Goal: Task Accomplishment & Management: Use online tool/utility

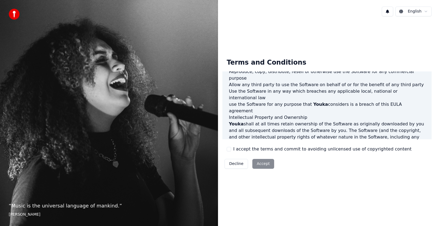
scroll to position [279, 0]
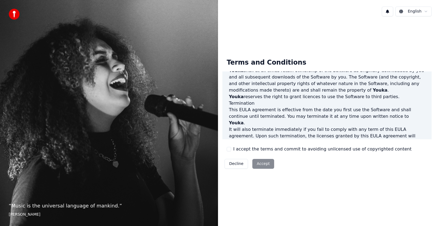
click at [263, 164] on div "Decline Accept" at bounding box center [249, 164] width 54 height 14
click at [230, 149] on button "I accept the terms and commit to avoiding unlicensed use of copyrighted content" at bounding box center [229, 149] width 4 height 4
click at [257, 160] on button "Accept" at bounding box center [263, 164] width 22 height 10
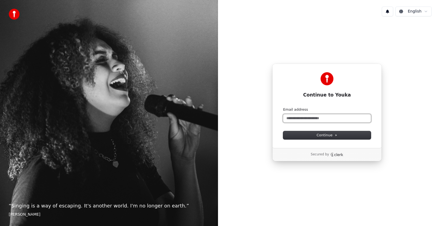
click at [292, 119] on input "Email address" at bounding box center [327, 118] width 88 height 8
click at [283, 107] on button "submit" at bounding box center [283, 107] width 0 height 0
type input "**********"
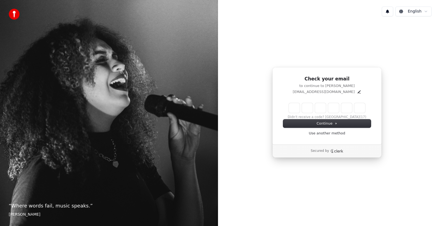
click at [291, 106] on input "Enter verification code" at bounding box center [327, 108] width 76 height 10
type input "******"
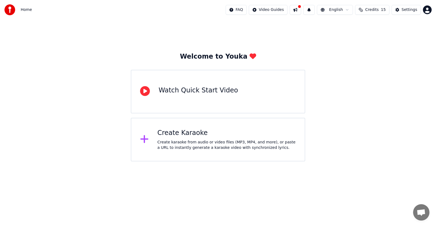
click at [144, 140] on icon at bounding box center [144, 139] width 8 height 8
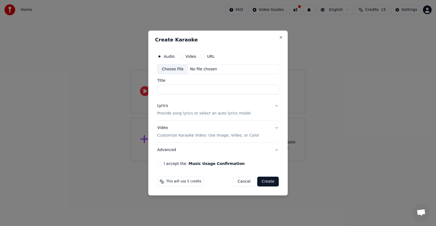
click at [172, 67] on div "Choose File" at bounding box center [173, 69] width 31 height 10
type input "**********"
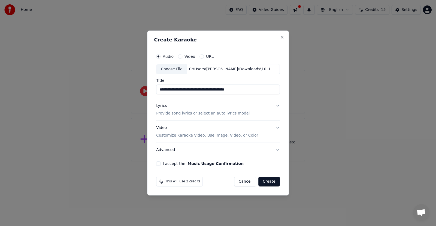
click at [276, 104] on button "Lyrics Provide song lyrics or select an auto lyrics model" at bounding box center [218, 110] width 124 height 22
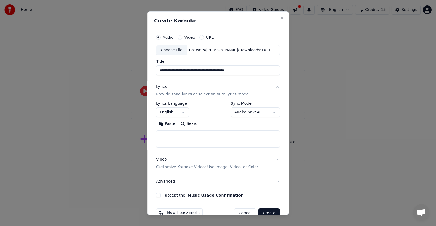
click at [201, 135] on textarea at bounding box center [218, 138] width 124 height 17
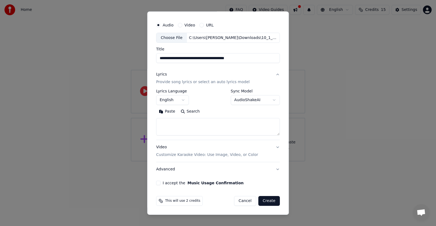
click at [274, 146] on button "Video Customize Karaoke Video: Use Image, Video, or Color" at bounding box center [218, 151] width 124 height 22
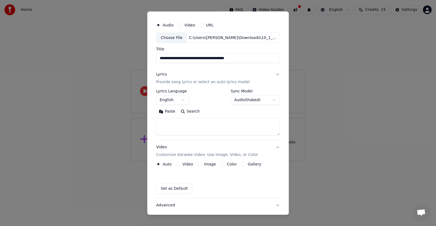
scroll to position [0, 0]
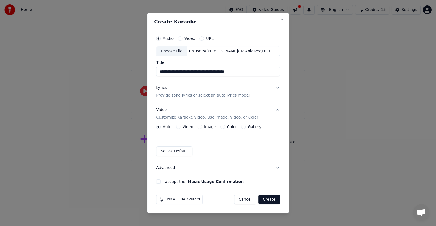
click at [276, 88] on button "Lyrics Provide song lyrics or select an auto lyrics model" at bounding box center [218, 92] width 124 height 22
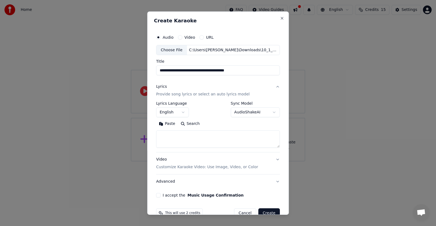
click at [183, 135] on textarea at bounding box center [218, 138] width 124 height 17
click at [179, 37] on button "Video" at bounding box center [180, 37] width 4 height 4
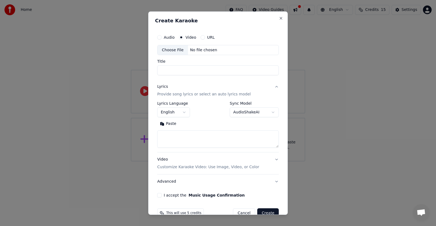
scroll to position [12, 0]
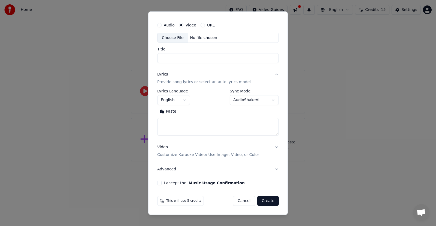
click at [272, 147] on button "Video Customize Karaoke Video: Use Image, Video, or Color" at bounding box center [218, 151] width 122 height 22
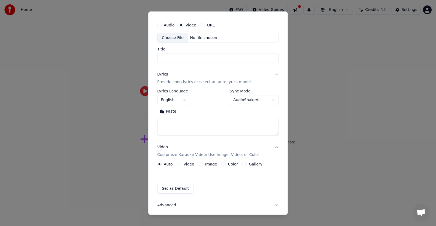
scroll to position [0, 0]
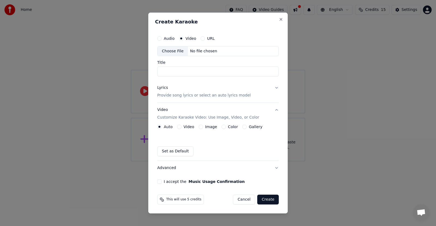
click at [278, 109] on button "Video Customize Karaoke Video: Use Image, Video, or Color" at bounding box center [218, 114] width 122 height 22
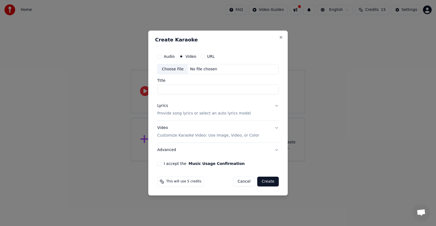
click at [159, 56] on button "Audio" at bounding box center [159, 56] width 4 height 4
click at [172, 89] on input "Title" at bounding box center [218, 90] width 122 height 10
click at [174, 69] on div "Choose File" at bounding box center [173, 69] width 31 height 10
type input "**********"
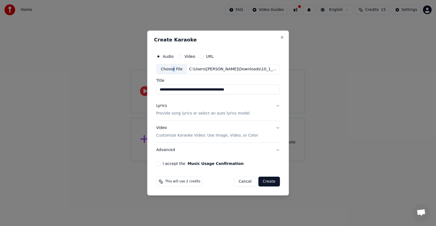
click at [276, 104] on button "Lyrics Provide song lyrics or select an auto lyrics model" at bounding box center [218, 110] width 124 height 22
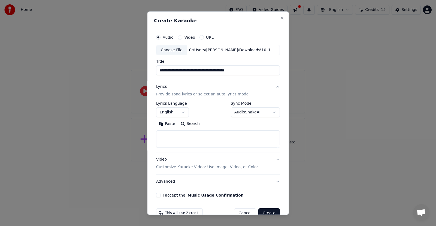
click at [199, 135] on textarea at bounding box center [218, 138] width 124 height 17
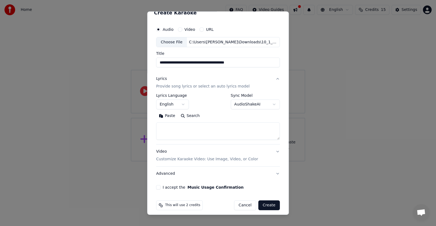
scroll to position [12, 0]
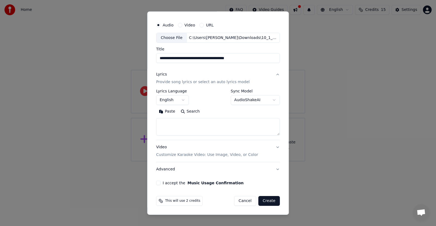
click at [158, 182] on button "I accept the Music Usage Confirmation" at bounding box center [158, 183] width 4 height 4
click at [274, 170] on button "Advanced" at bounding box center [218, 169] width 124 height 14
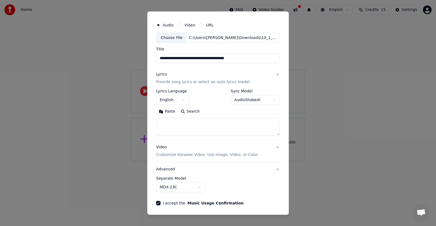
scroll to position [0, 0]
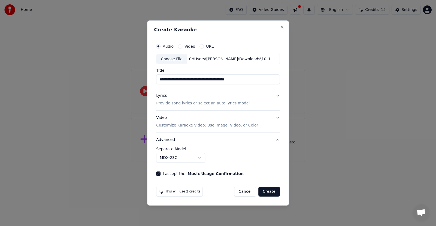
click at [277, 138] on button "Advanced" at bounding box center [218, 140] width 124 height 14
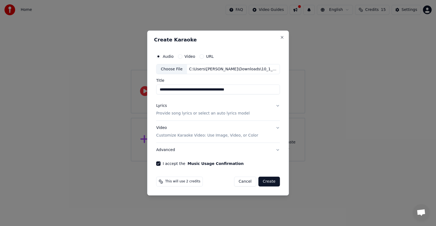
click at [180, 57] on button "Video" at bounding box center [180, 56] width 4 height 4
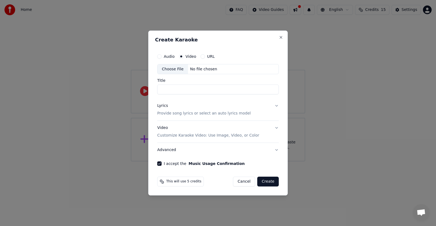
click at [167, 56] on label "Audio" at bounding box center [169, 57] width 11 height 4
click at [162, 56] on button "Audio" at bounding box center [159, 56] width 4 height 4
click at [277, 128] on button "Video Customize Karaoke Video: Use Image, Video, or Color" at bounding box center [218, 132] width 122 height 22
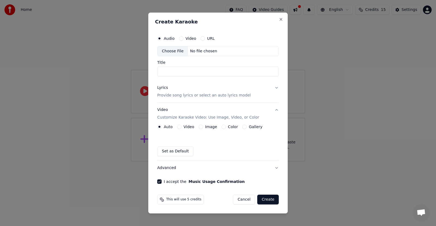
click at [276, 110] on button "Video Customize Karaoke Video: Use Image, Video, or Color" at bounding box center [218, 114] width 122 height 22
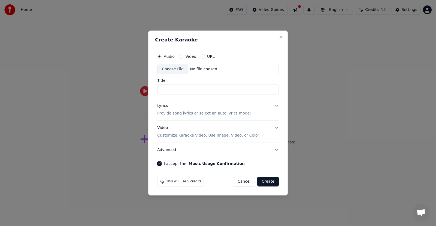
click at [276, 105] on button "Lyrics Provide song lyrics or select an auto lyrics model" at bounding box center [218, 110] width 122 height 22
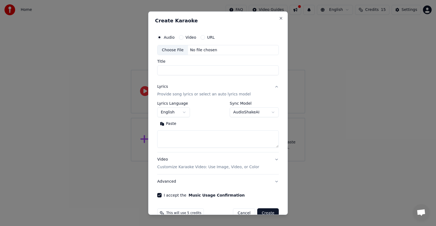
click at [191, 137] on textarea at bounding box center [218, 138] width 122 height 17
click at [172, 48] on div "Choose File" at bounding box center [173, 50] width 31 height 10
type input "**********"
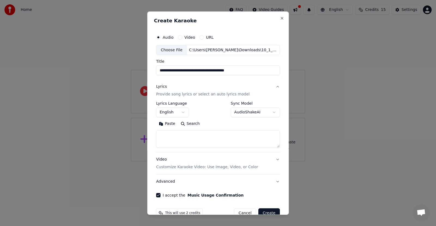
click at [173, 134] on textarea at bounding box center [218, 138] width 124 height 17
paste textarea "**********"
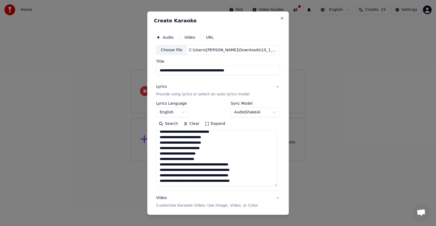
scroll to position [80, 0]
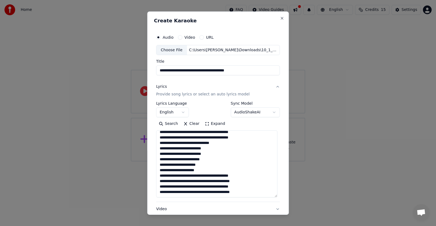
drag, startPoint x: 275, startPoint y: 146, endPoint x: 270, endPoint y: 196, distance: 49.9
click at [270, 196] on textarea "**********" at bounding box center [216, 163] width 121 height 67
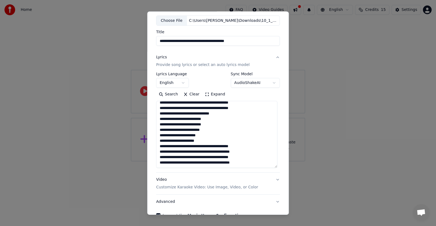
scroll to position [62, 0]
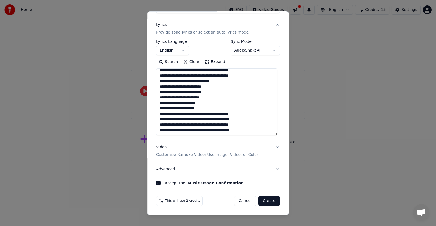
type textarea "**********"
click at [266, 201] on button "Create" at bounding box center [269, 201] width 22 height 10
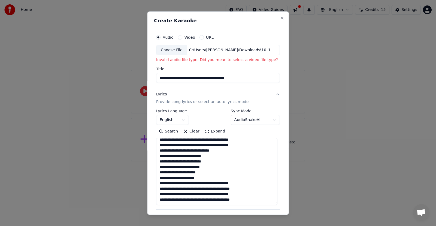
click at [174, 50] on div "Choose File" at bounding box center [171, 50] width 31 height 10
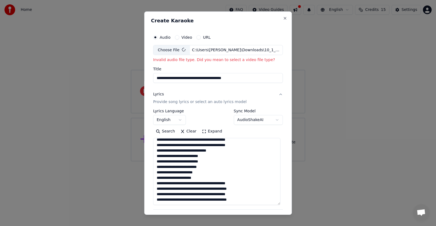
type input "**********"
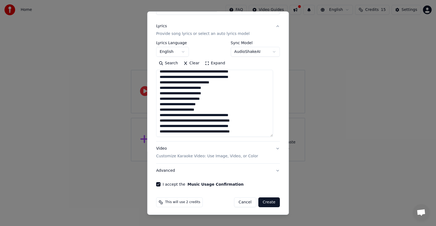
scroll to position [70, 0]
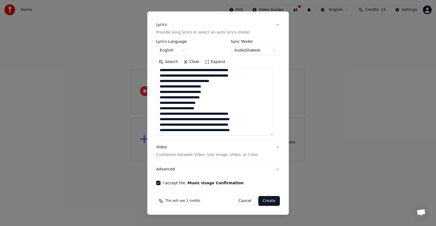
click at [261, 200] on button "Create" at bounding box center [269, 201] width 22 height 10
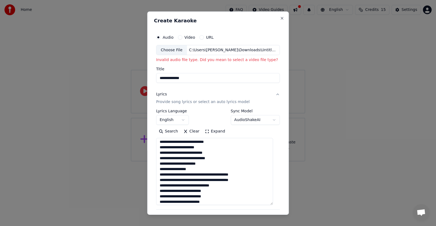
scroll to position [0, 0]
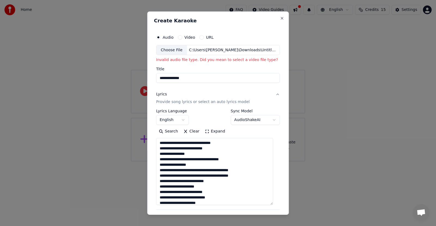
click at [248, 61] on p "Invalid audio file type. Did you mean to select a video file type?" at bounding box center [218, 59] width 124 height 5
click at [252, 59] on p "Invalid audio file type. Did you mean to select a video file type?" at bounding box center [218, 59] width 124 height 5
click at [252, 58] on p "Invalid audio file type. Did you mean to select a video file type?" at bounding box center [218, 59] width 124 height 5
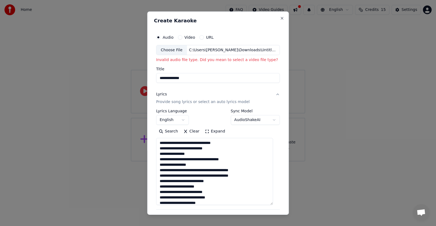
click at [237, 64] on div "**********" at bounding box center [218, 57] width 124 height 51
click at [186, 38] on label "Video" at bounding box center [190, 37] width 11 height 4
click at [182, 38] on button "Video" at bounding box center [180, 37] width 4 height 4
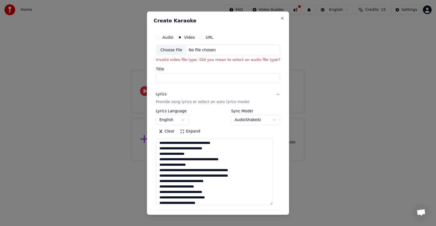
click at [173, 49] on div "Choose File" at bounding box center [171, 50] width 31 height 10
type input "**********"
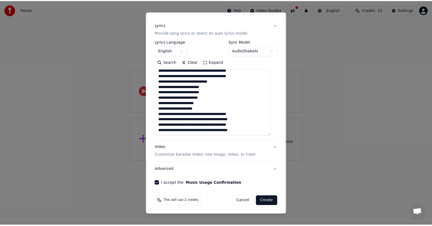
scroll to position [62, 0]
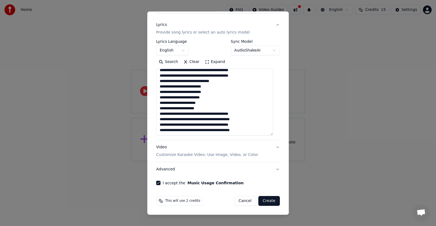
click at [263, 201] on button "Create" at bounding box center [269, 201] width 22 height 10
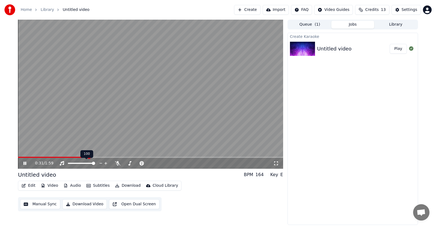
click at [106, 163] on icon at bounding box center [105, 163] width 5 height 5
click at [150, 164] on span at bounding box center [148, 163] width 3 height 3
click at [18, 156] on span at bounding box center [19, 157] width 3 height 3
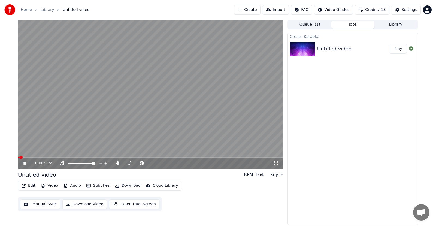
click at [24, 163] on icon at bounding box center [24, 163] width 3 height 3
click at [29, 184] on button "Edit" at bounding box center [28, 186] width 18 height 8
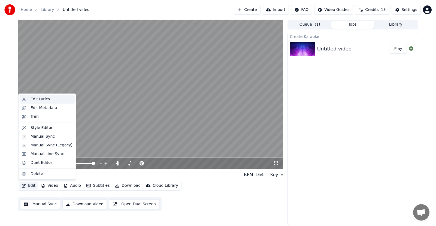
click at [36, 99] on div "Edit Lyrics" at bounding box center [40, 98] width 19 height 5
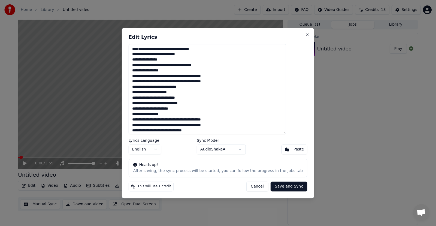
click at [281, 187] on button "Save and Sync" at bounding box center [289, 187] width 37 height 10
type textarea "**********"
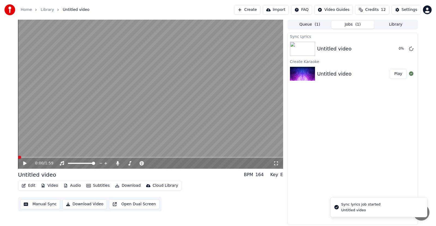
click at [18, 156] on span at bounding box center [19, 157] width 3 height 3
click at [26, 163] on icon at bounding box center [24, 163] width 3 height 4
click at [26, 163] on icon at bounding box center [24, 163] width 3 height 3
click at [25, 156] on span at bounding box center [26, 157] width 3 height 3
click at [23, 163] on icon at bounding box center [28, 163] width 13 height 4
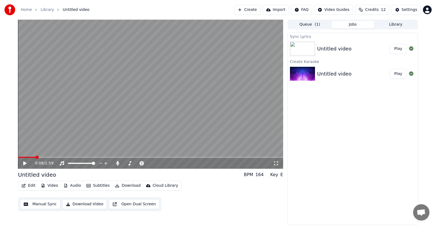
click at [399, 47] on button "Play" at bounding box center [398, 49] width 17 height 10
click at [161, 164] on span at bounding box center [161, 163] width 3 height 3
click at [308, 25] on button "Queue ( 1 )" at bounding box center [309, 25] width 43 height 8
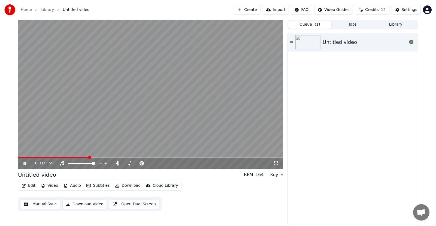
click at [349, 39] on div "Untitled video" at bounding box center [340, 42] width 34 height 8
click at [74, 163] on span at bounding box center [74, 163] width 3 height 3
click at [151, 164] on span at bounding box center [149, 163] width 3 height 3
click at [80, 165] on span at bounding box center [78, 163] width 3 height 3
click at [40, 205] on button "Manual Sync" at bounding box center [40, 204] width 40 height 10
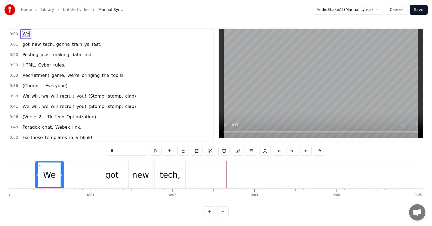
drag, startPoint x: 23, startPoint y: 35, endPoint x: 21, endPoint y: 46, distance: 11.1
click at [21, 46] on div "0:00 We 0:01 got new tech, gonna train ya fast, 0:20 Posting jobs, making data …" at bounding box center [111, 84] width 205 height 113
click at [23, 32] on span "We" at bounding box center [26, 34] width 8 height 6
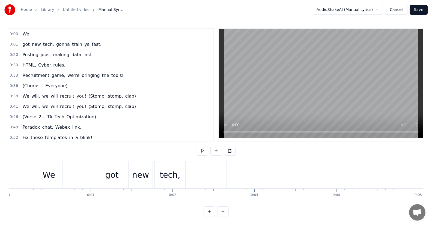
click at [22, 34] on span "We" at bounding box center [26, 34] width 8 height 6
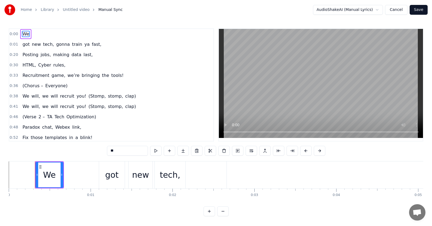
click at [12, 33] on span "0:00" at bounding box center [14, 33] width 8 height 5
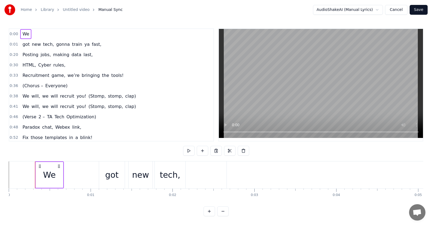
click at [22, 33] on span "We" at bounding box center [26, 34] width 8 height 6
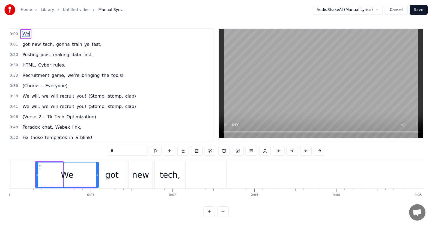
drag, startPoint x: 61, startPoint y: 175, endPoint x: 97, endPoint y: 176, distance: 35.4
click at [97, 176] on circle at bounding box center [97, 175] width 0 height 0
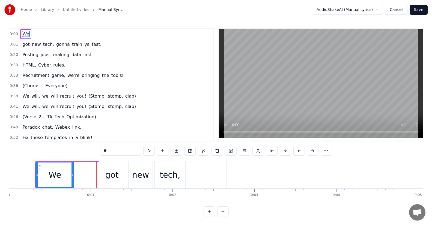
drag, startPoint x: 96, startPoint y: 176, endPoint x: 66, endPoint y: 174, distance: 30.6
click at [71, 174] on icon at bounding box center [72, 175] width 2 height 4
drag, startPoint x: 38, startPoint y: 174, endPoint x: 41, endPoint y: 175, distance: 3.0
click at [41, 175] on icon at bounding box center [40, 175] width 2 height 4
click at [20, 32] on div "We" at bounding box center [25, 34] width 11 height 10
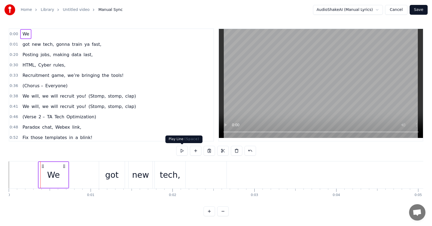
click at [182, 150] on button at bounding box center [181, 151] width 11 height 10
click at [182, 149] on button at bounding box center [181, 151] width 11 height 10
click at [183, 149] on button at bounding box center [181, 151] width 11 height 10
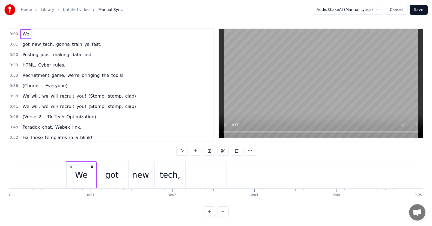
drag, startPoint x: 65, startPoint y: 165, endPoint x: 93, endPoint y: 168, distance: 27.9
click at [93, 168] on icon at bounding box center [92, 166] width 4 height 4
click at [178, 167] on div "tech," at bounding box center [170, 174] width 31 height 27
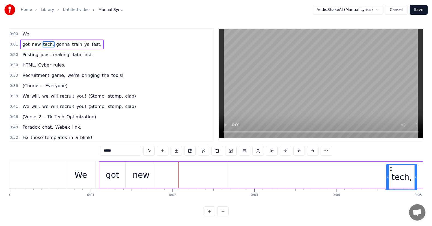
scroll to position [4, 0]
drag, startPoint x: 163, startPoint y: 167, endPoint x: 392, endPoint y: 186, distance: 229.5
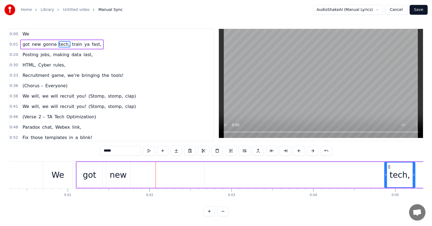
click at [122, 163] on div "new" at bounding box center [118, 175] width 24 height 26
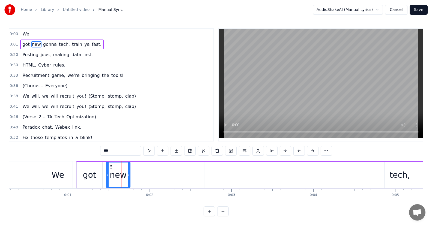
scroll to position [0, 0]
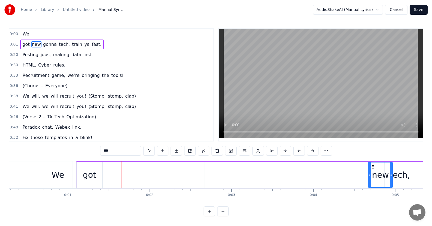
drag, startPoint x: 110, startPoint y: 167, endPoint x: 372, endPoint y: 183, distance: 262.5
click at [92, 168] on div "got" at bounding box center [90, 175] width 26 height 26
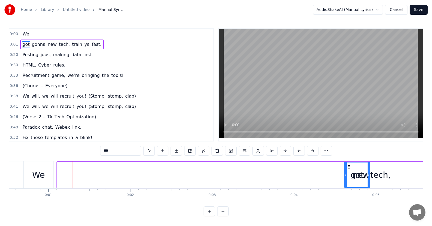
scroll to position [0, 43]
drag, startPoint x: 80, startPoint y: 166, endPoint x: 327, endPoint y: 172, distance: 246.5
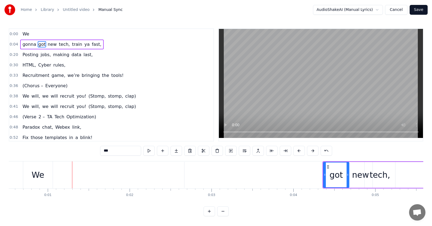
click at [46, 166] on div "We" at bounding box center [37, 174] width 29 height 27
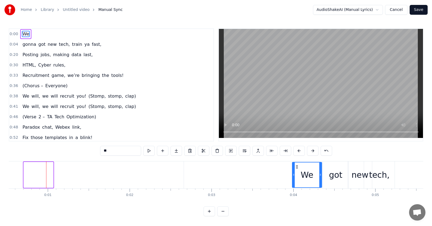
drag, startPoint x: 28, startPoint y: 167, endPoint x: 298, endPoint y: 173, distance: 270.2
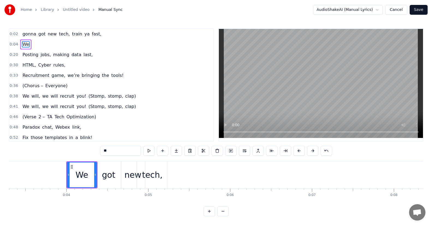
scroll to position [0, 296]
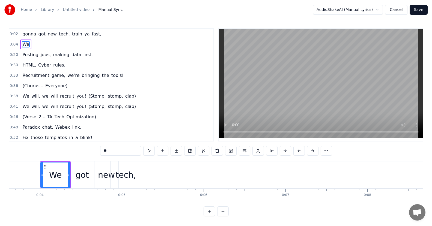
click at [126, 173] on div "tech," at bounding box center [125, 175] width 20 height 12
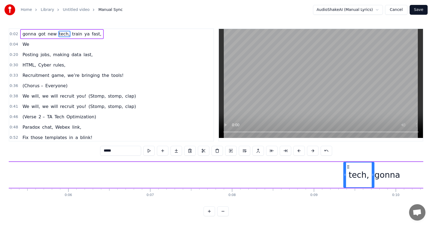
scroll to position [0, 432]
drag, startPoint x: 115, startPoint y: 167, endPoint x: 345, endPoint y: 175, distance: 229.9
click at [345, 175] on div "tech," at bounding box center [356, 174] width 30 height 25
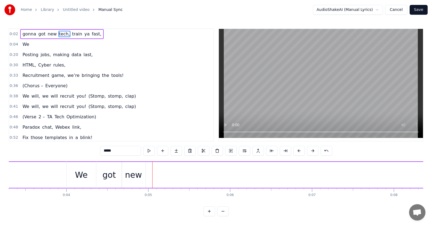
scroll to position [0, 257]
click at [144, 176] on div "new" at bounding box center [146, 175] width 17 height 12
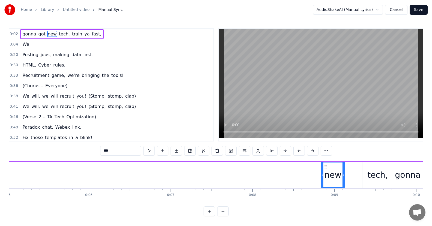
scroll to position [0, 411]
drag, startPoint x: 139, startPoint y: 167, endPoint x: 343, endPoint y: 173, distance: 204.5
click at [343, 173] on div "new" at bounding box center [350, 174] width 23 height 25
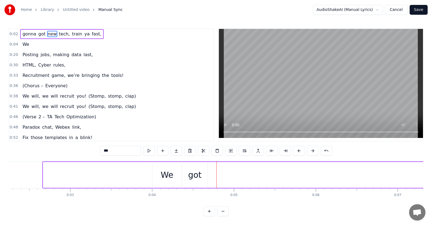
scroll to position [0, 164]
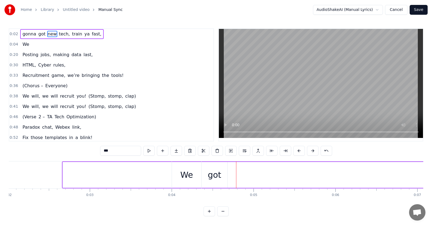
click at [216, 177] on div "got" at bounding box center [213, 175] width 13 height 12
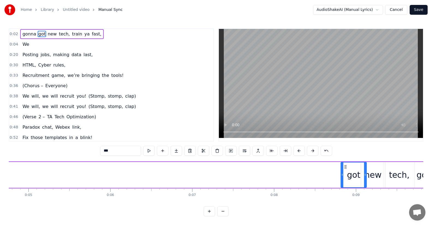
scroll to position [0, 390]
drag, startPoint x: 206, startPoint y: 167, endPoint x: 341, endPoint y: 168, distance: 135.2
click at [341, 168] on icon at bounding box center [341, 167] width 4 height 4
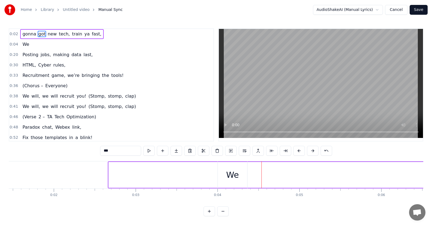
scroll to position [0, 165]
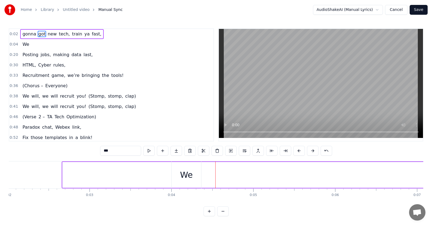
click at [189, 177] on div "We" at bounding box center [186, 175] width 13 height 12
type input "**"
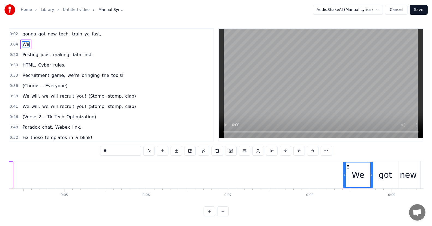
scroll to position [0, 362]
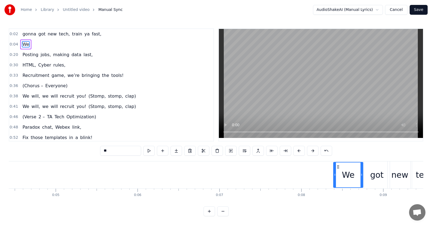
drag, startPoint x: 177, startPoint y: 167, endPoint x: 338, endPoint y: 172, distance: 161.2
click at [338, 172] on div "We" at bounding box center [347, 174] width 29 height 25
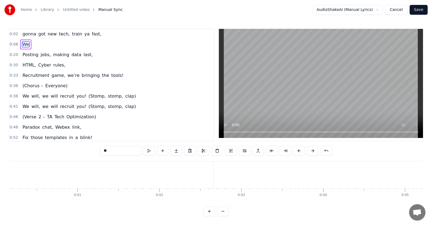
scroll to position [0, 0]
click at [52, 55] on span "making" at bounding box center [60, 55] width 17 height 7
click at [205, 54] on div "0:20 Posting jobs, making data last," at bounding box center [111, 55] width 204 height 10
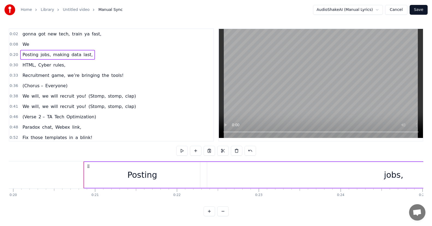
scroll to position [0, 1679]
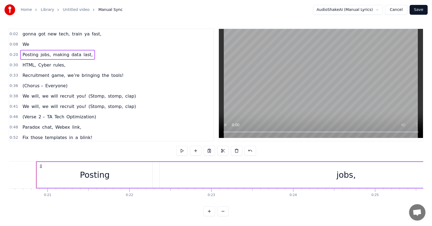
click at [47, 43] on div "0:08 We" at bounding box center [111, 44] width 204 height 10
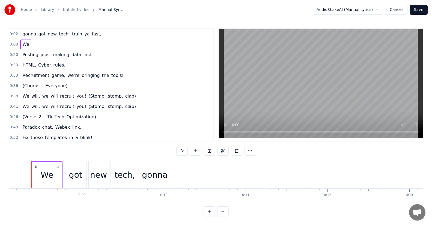
scroll to position [0, 658]
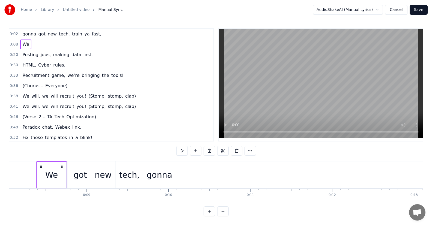
click at [52, 34] on span "new" at bounding box center [52, 34] width 10 height 6
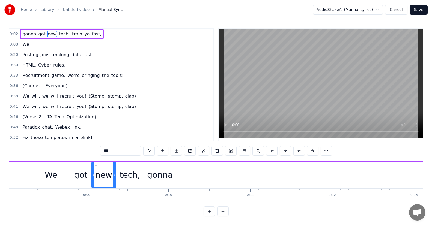
click at [77, 168] on div "got" at bounding box center [81, 175] width 26 height 26
click at [157, 172] on div "gonna" at bounding box center [160, 175] width 26 height 12
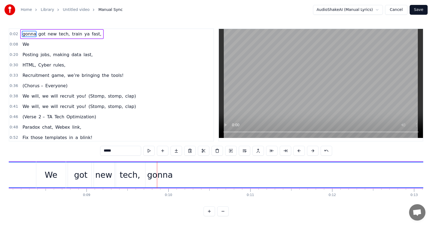
click at [163, 172] on div "gonna" at bounding box center [160, 175] width 26 height 12
click at [149, 175] on div "gonna" at bounding box center [160, 175] width 26 height 12
click at [132, 174] on div "gonna" at bounding box center [159, 174] width 1181 height 25
click at [104, 173] on div "gonna" at bounding box center [159, 174] width 1181 height 25
click at [80, 173] on div "gonna" at bounding box center [159, 174] width 1181 height 25
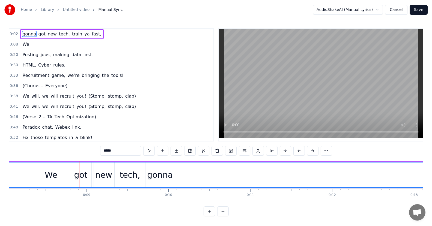
click at [57, 173] on div "We" at bounding box center [50, 174] width 29 height 27
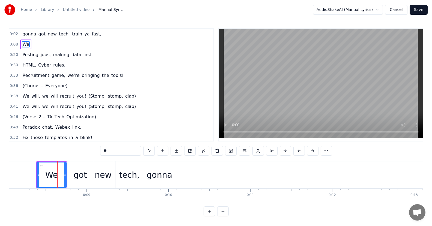
click at [74, 33] on span "train" at bounding box center [76, 34] width 11 height 6
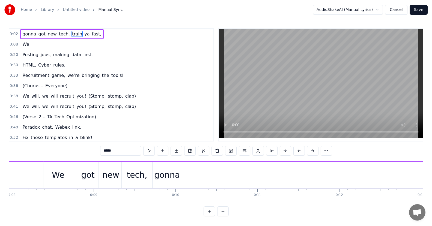
scroll to position [0, 625]
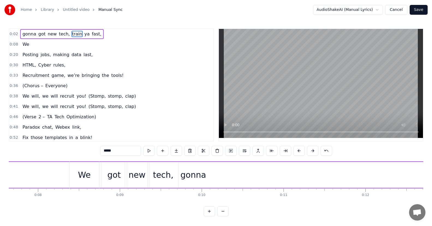
click at [185, 179] on div "gonna" at bounding box center [193, 175] width 26 height 12
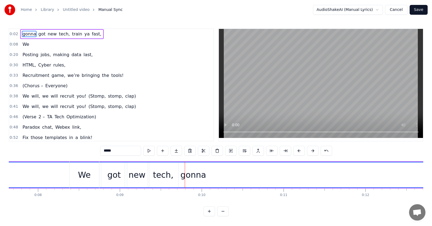
click at [198, 179] on div "gonna" at bounding box center [193, 175] width 26 height 12
click at [225, 182] on div "gonna" at bounding box center [192, 174] width 1181 height 25
click at [93, 170] on div "We" at bounding box center [84, 174] width 29 height 27
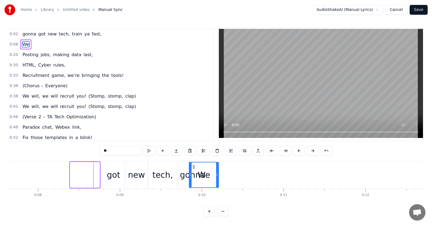
drag, startPoint x: 74, startPoint y: 166, endPoint x: 192, endPoint y: 169, distance: 118.3
click at [192, 169] on icon at bounding box center [193, 167] width 4 height 4
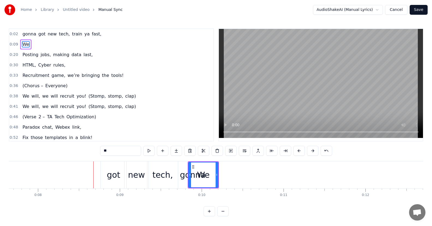
click at [107, 169] on div "got" at bounding box center [113, 175] width 13 height 12
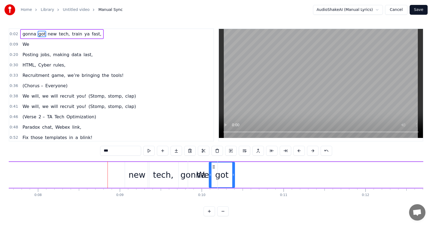
drag, startPoint x: 107, startPoint y: 167, endPoint x: 214, endPoint y: 171, distance: 107.8
click at [143, 172] on div "new" at bounding box center [136, 175] width 17 height 12
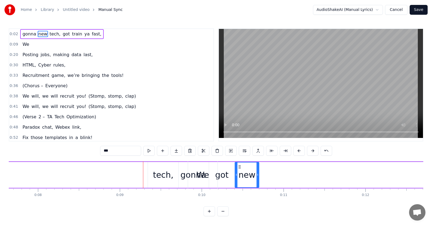
drag, startPoint x: 130, startPoint y: 167, endPoint x: 240, endPoint y: 170, distance: 109.9
click at [167, 173] on div "tech," at bounding box center [163, 175] width 20 height 12
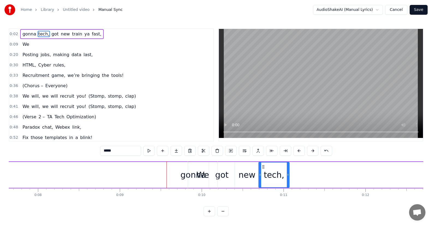
drag, startPoint x: 153, startPoint y: 167, endPoint x: 264, endPoint y: 171, distance: 110.8
click at [185, 174] on div "gonna" at bounding box center [193, 175] width 26 height 12
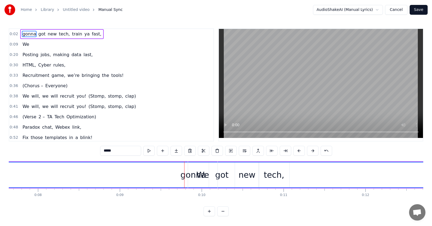
click at [191, 174] on div "We" at bounding box center [202, 174] width 29 height 27
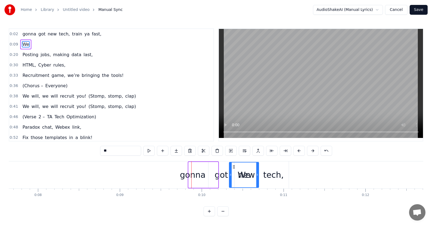
drag, startPoint x: 194, startPoint y: 167, endPoint x: 223, endPoint y: 169, distance: 29.5
click at [231, 169] on icon at bounding box center [233, 167] width 4 height 4
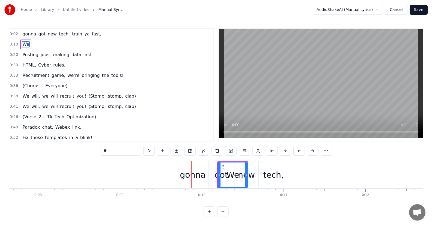
click at [195, 167] on div "gonna" at bounding box center [192, 174] width 1182 height 27
type input "*****"
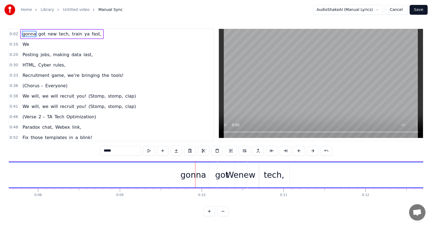
click at [190, 175] on div "gonna" at bounding box center [193, 175] width 26 height 12
click at [188, 175] on div "gonna" at bounding box center [193, 175] width 26 height 12
click at [395, 9] on button "Cancel" at bounding box center [396, 10] width 22 height 10
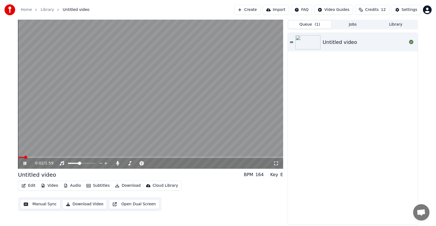
click at [25, 161] on icon at bounding box center [28, 163] width 13 height 4
click at [38, 204] on button "Manual Sync" at bounding box center [40, 204] width 40 height 10
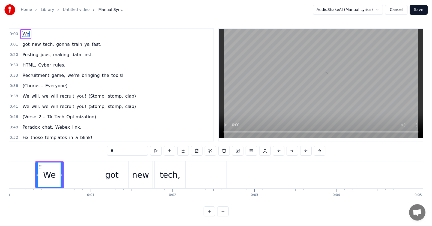
click at [13, 32] on span "0:00" at bounding box center [14, 33] width 8 height 5
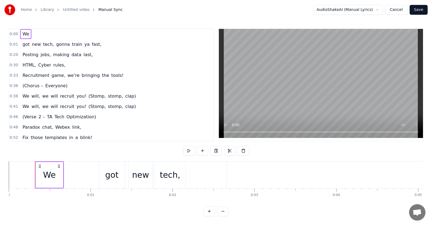
click at [13, 33] on span "0:00" at bounding box center [14, 33] width 8 height 5
drag, startPoint x: 13, startPoint y: 33, endPoint x: 13, endPoint y: 64, distance: 31.1
click at [13, 64] on div "0:00 We 0:01 got new tech, gonna train ya fast, 0:20 Posting jobs, making data …" at bounding box center [111, 84] width 205 height 113
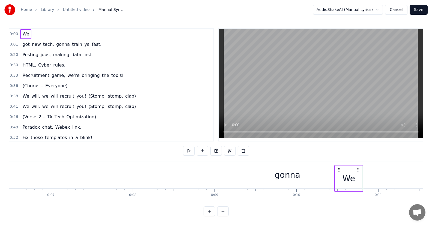
scroll to position [0, 543]
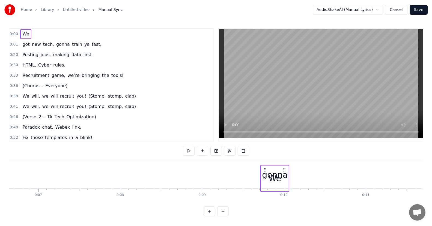
drag, startPoint x: 58, startPoint y: 166, endPoint x: 283, endPoint y: 166, distance: 225.2
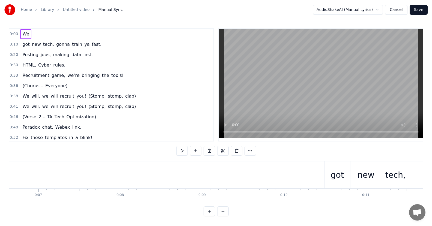
click at [23, 31] on span "We" at bounding box center [26, 34] width 8 height 6
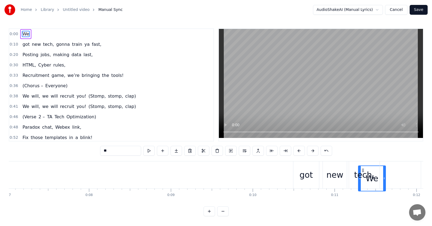
scroll to position [0, 576]
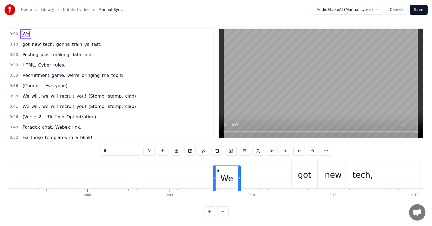
drag, startPoint x: 40, startPoint y: 167, endPoint x: 220, endPoint y: 164, distance: 180.2
click at [220, 166] on div "We" at bounding box center [226, 178] width 27 height 25
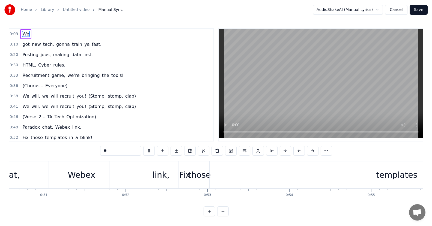
scroll to position [0, 4144]
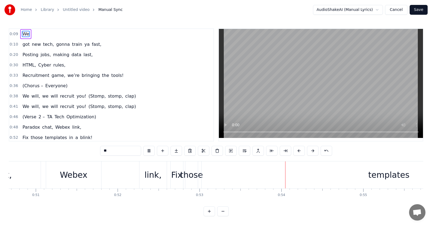
click at [395, 10] on button "Cancel" at bounding box center [396, 10] width 22 height 10
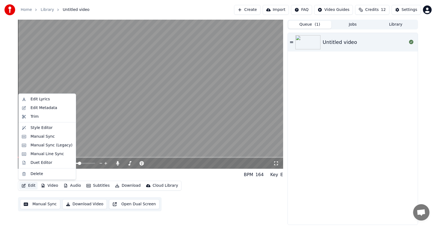
click at [26, 185] on button "Edit" at bounding box center [28, 186] width 18 height 8
click at [34, 99] on div "Edit Lyrics" at bounding box center [40, 98] width 19 height 5
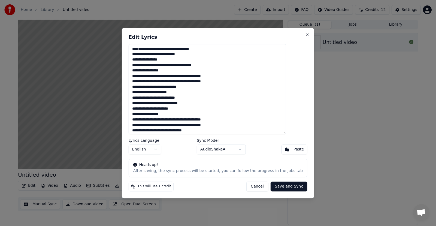
drag, startPoint x: 178, startPoint y: 92, endPoint x: 141, endPoint y: 90, distance: 36.3
click at [141, 90] on textarea "**********" at bounding box center [208, 89] width 158 height 91
drag, startPoint x: 200, startPoint y: 109, endPoint x: 141, endPoint y: 108, distance: 58.6
click at [141, 108] on textarea "**********" at bounding box center [208, 89] width 158 height 91
drag, startPoint x: 225, startPoint y: 104, endPoint x: 189, endPoint y: 102, distance: 36.0
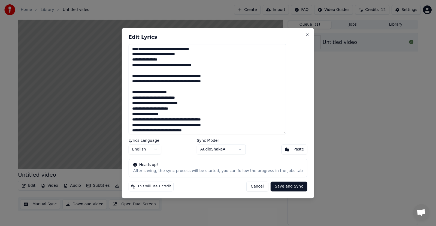
click at [189, 102] on textarea "**********" at bounding box center [208, 89] width 158 height 91
drag, startPoint x: 227, startPoint y: 98, endPoint x: 189, endPoint y: 97, distance: 37.9
click at [189, 97] on textarea "**********" at bounding box center [208, 89] width 158 height 91
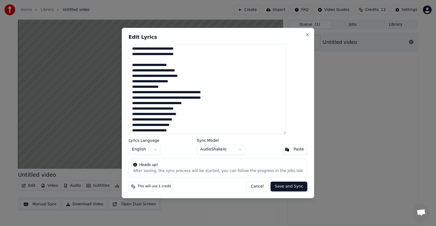
drag, startPoint x: 176, startPoint y: 109, endPoint x: 142, endPoint y: 110, distance: 34.1
click at [142, 110] on textarea "**********" at bounding box center [208, 89] width 158 height 91
drag, startPoint x: 226, startPoint y: 114, endPoint x: 189, endPoint y: 114, distance: 36.5
click at [189, 114] on textarea "**********" at bounding box center [208, 89] width 158 height 91
drag, startPoint x: 226, startPoint y: 120, endPoint x: 191, endPoint y: 119, distance: 35.2
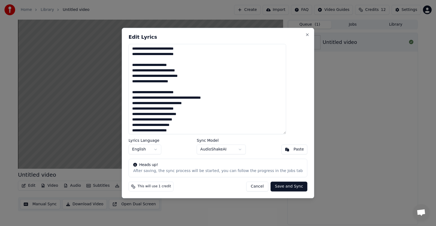
click at [190, 118] on textarea "**********" at bounding box center [208, 89] width 158 height 91
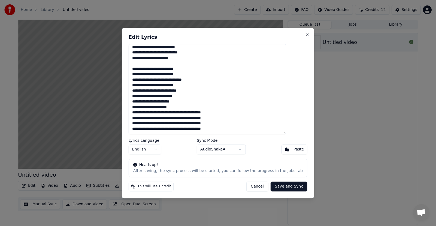
drag, startPoint x: 207, startPoint y: 98, endPoint x: 142, endPoint y: 98, distance: 65.2
click at [142, 98] on textarea "**********" at bounding box center [208, 89] width 158 height 91
drag, startPoint x: 187, startPoint y: 125, endPoint x: 142, endPoint y: 124, distance: 44.7
click at [142, 124] on textarea "**********" at bounding box center [208, 89] width 158 height 91
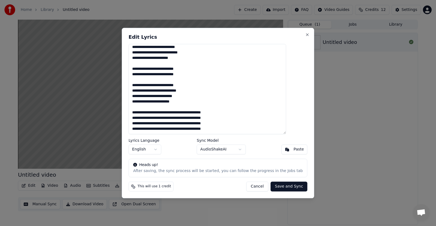
drag, startPoint x: 227, startPoint y: 130, endPoint x: 189, endPoint y: 128, distance: 37.7
click at [189, 128] on textarea "**********" at bounding box center [208, 89] width 158 height 91
drag, startPoint x: 225, startPoint y: 124, endPoint x: 189, endPoint y: 123, distance: 35.7
click at [189, 123] on textarea "**********" at bounding box center [208, 89] width 158 height 91
drag, startPoint x: 226, startPoint y: 118, endPoint x: 191, endPoint y: 118, distance: 34.9
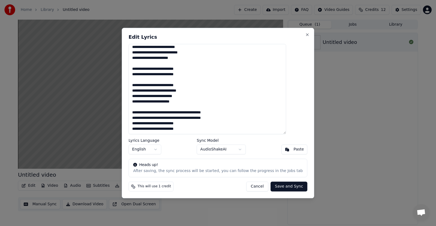
click at [190, 118] on textarea "**********" at bounding box center [208, 89] width 158 height 91
drag, startPoint x: 224, startPoint y: 112, endPoint x: 190, endPoint y: 112, distance: 34.1
click at [189, 112] on textarea "**********" at bounding box center [208, 89] width 158 height 91
click at [193, 120] on textarea "**********" at bounding box center [208, 89] width 158 height 91
click at [273, 183] on button "Save and Sync" at bounding box center [289, 187] width 37 height 10
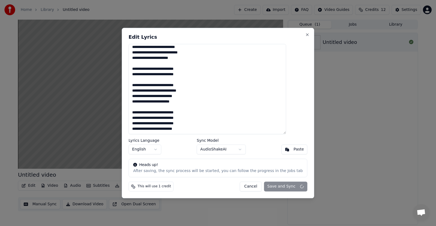
type textarea "**********"
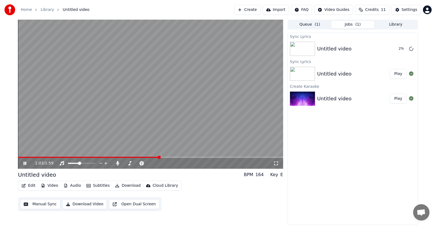
click at [24, 162] on icon at bounding box center [24, 163] width 3 height 3
click at [347, 48] on div "Untitled video" at bounding box center [334, 49] width 34 height 8
click at [141, 163] on icon at bounding box center [142, 163] width 4 height 4
click at [164, 163] on span at bounding box center [163, 163] width 3 height 3
click at [80, 164] on span at bounding box center [79, 163] width 3 height 3
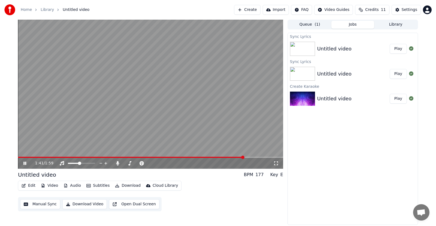
click at [334, 51] on div "Untitled video" at bounding box center [334, 49] width 34 height 8
click at [398, 47] on button "Play" at bounding box center [398, 49] width 17 height 10
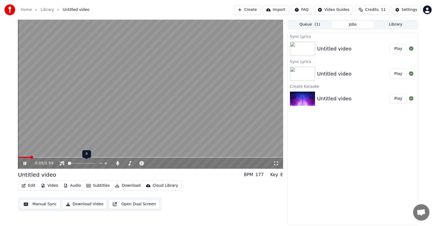
click at [68, 162] on span at bounding box center [69, 163] width 3 height 3
click at [85, 162] on span at bounding box center [83, 163] width 3 height 3
click at [170, 164] on span at bounding box center [169, 163] width 3 height 3
click at [161, 165] on span at bounding box center [161, 163] width 3 height 3
click at [85, 164] on span at bounding box center [83, 163] width 3 height 3
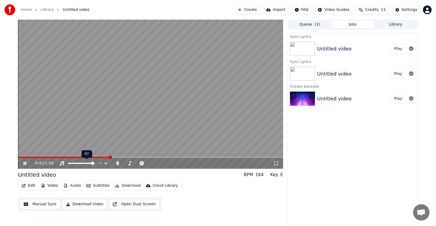
click at [94, 163] on span at bounding box center [92, 163] width 3 height 3
click at [342, 8] on html "Home Library Untitled video Create Import FAQ Video Guides Credits 11 Settings …" at bounding box center [218, 113] width 436 height 226
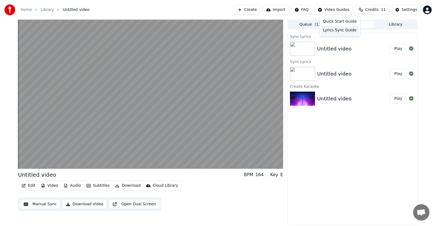
click at [334, 29] on div "Lyrics Sync Guide" at bounding box center [340, 30] width 38 height 9
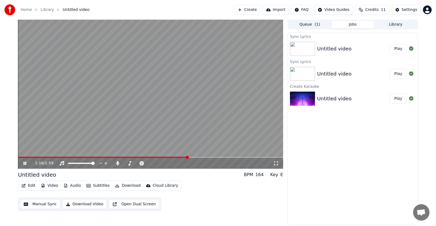
click at [38, 204] on button "Manual Sync" at bounding box center [40, 204] width 40 height 10
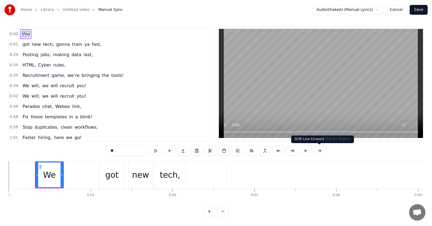
click at [320, 150] on button at bounding box center [318, 151] width 11 height 10
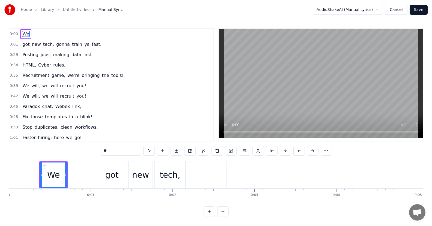
click at [320, 150] on div "**" at bounding box center [216, 151] width 232 height 10
click at [314, 151] on button at bounding box center [312, 151] width 11 height 10
click at [313, 151] on button at bounding box center [312, 151] width 11 height 10
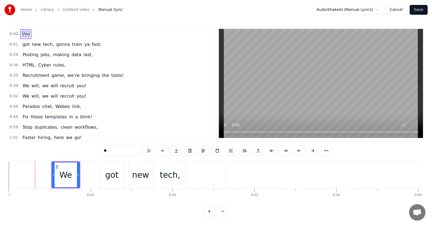
click at [313, 151] on button at bounding box center [312, 151] width 11 height 10
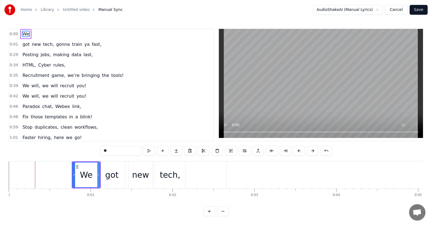
click at [313, 151] on button at bounding box center [312, 151] width 11 height 10
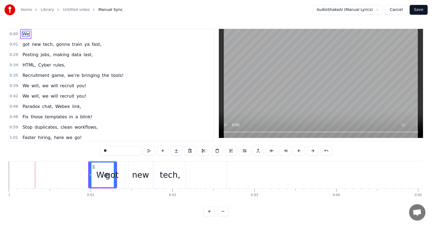
click at [313, 151] on button at bounding box center [312, 151] width 11 height 10
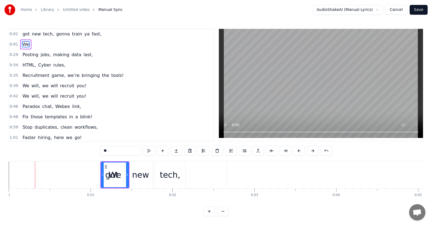
click at [313, 151] on button at bounding box center [312, 151] width 11 height 10
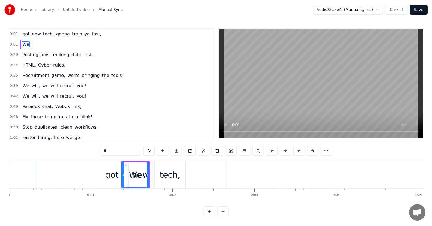
click at [313, 151] on button at bounding box center [312, 151] width 11 height 10
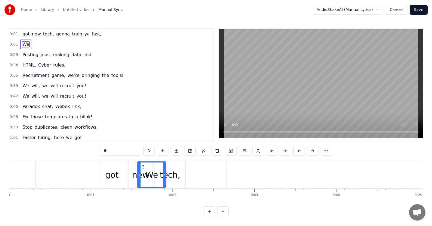
click at [313, 151] on button at bounding box center [312, 151] width 11 height 10
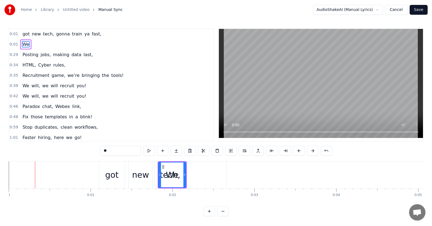
click at [313, 151] on button at bounding box center [312, 151] width 11 height 10
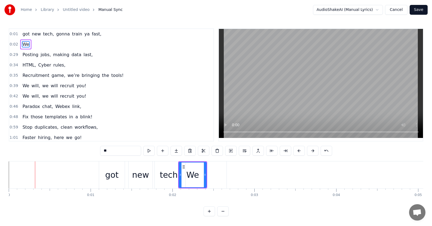
click at [313, 151] on button at bounding box center [312, 151] width 11 height 10
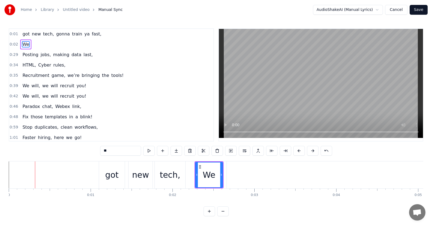
click at [313, 151] on button at bounding box center [312, 151] width 11 height 10
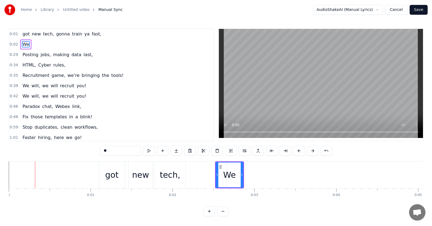
click at [313, 151] on button at bounding box center [312, 151] width 11 height 10
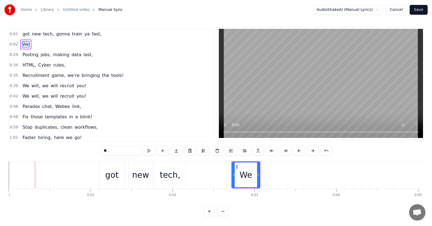
click at [313, 151] on button at bounding box center [312, 151] width 11 height 10
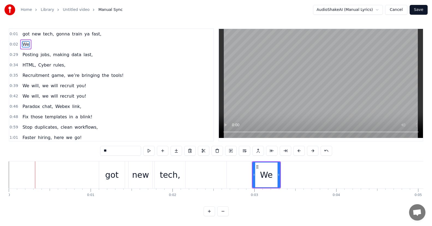
click at [313, 151] on button at bounding box center [312, 151] width 11 height 10
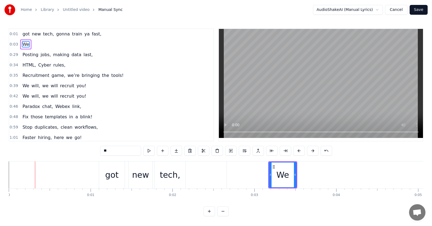
click at [313, 151] on button at bounding box center [312, 151] width 11 height 10
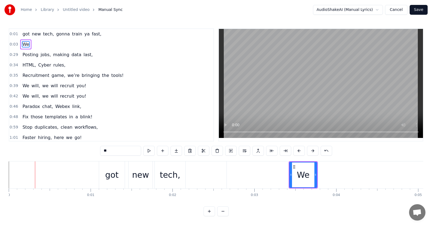
click at [313, 151] on button at bounding box center [312, 151] width 11 height 10
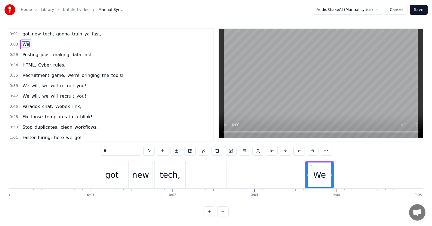
click at [313, 151] on button at bounding box center [312, 151] width 11 height 10
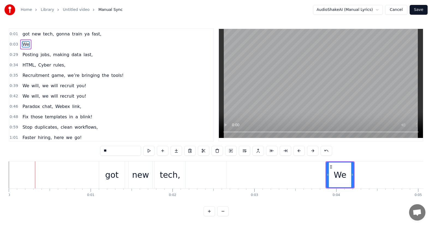
click at [313, 151] on button at bounding box center [312, 151] width 11 height 10
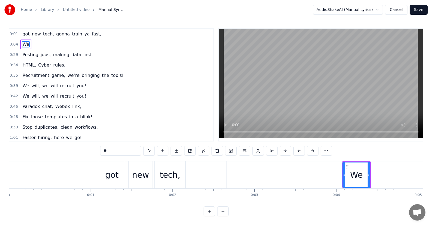
click at [313, 151] on button at bounding box center [312, 151] width 11 height 10
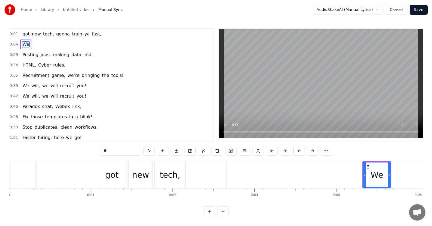
click at [313, 150] on button at bounding box center [312, 151] width 11 height 10
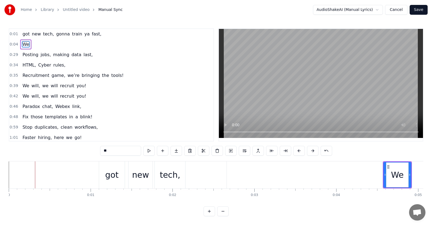
click at [313, 150] on button at bounding box center [312, 151] width 11 height 10
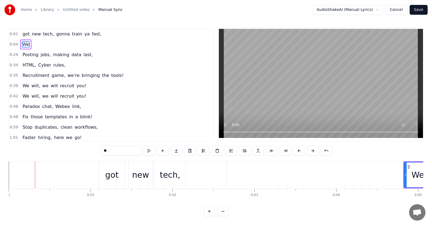
click at [313, 150] on button at bounding box center [312, 151] width 11 height 10
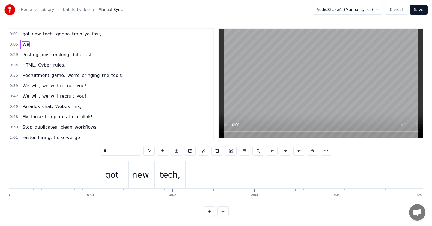
click at [313, 150] on button at bounding box center [312, 151] width 11 height 10
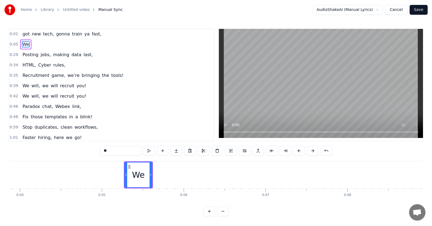
scroll to position [0, 309]
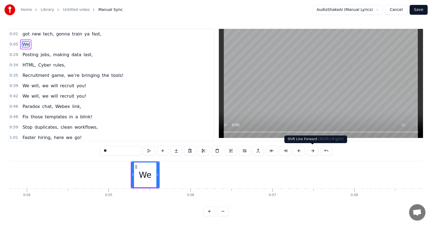
click at [311, 150] on button at bounding box center [312, 151] width 11 height 10
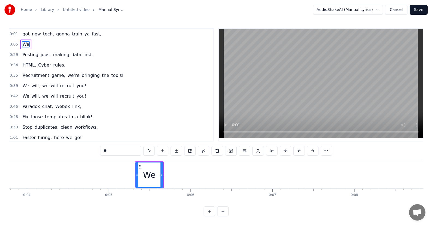
click at [311, 150] on button at bounding box center [312, 151] width 11 height 10
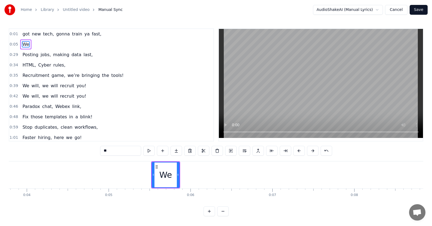
click at [311, 150] on button at bounding box center [312, 151] width 11 height 10
click at [312, 150] on button at bounding box center [312, 151] width 11 height 10
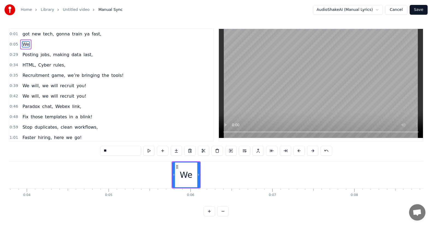
click at [312, 150] on button at bounding box center [312, 151] width 11 height 10
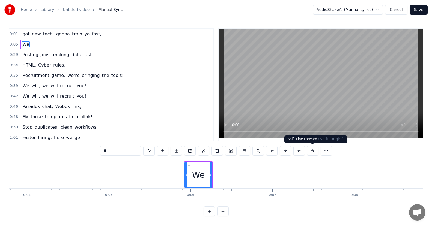
click at [314, 150] on button at bounding box center [312, 151] width 11 height 10
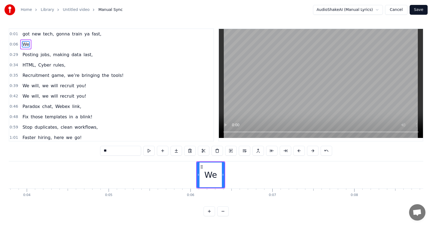
click at [314, 150] on button at bounding box center [312, 151] width 11 height 10
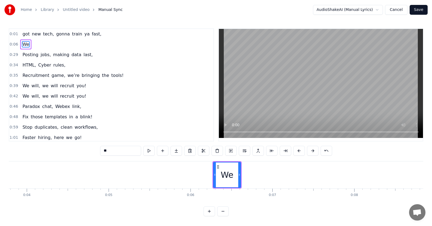
click at [314, 150] on button at bounding box center [312, 151] width 11 height 10
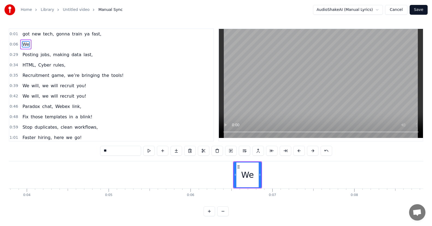
click at [314, 150] on button at bounding box center [312, 151] width 11 height 10
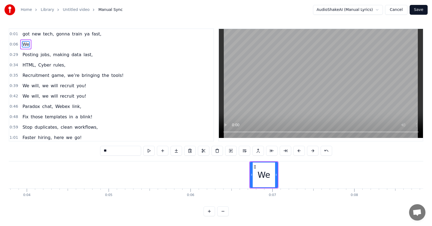
click at [314, 150] on button at bounding box center [312, 151] width 11 height 10
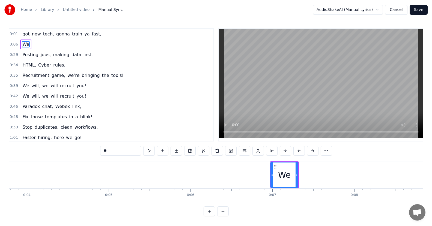
click at [314, 150] on button at bounding box center [312, 151] width 11 height 10
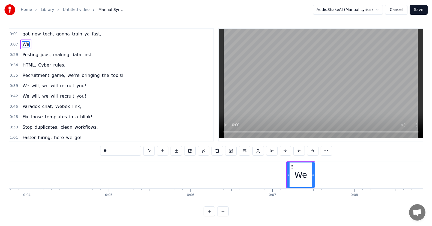
click at [314, 150] on button at bounding box center [312, 151] width 11 height 10
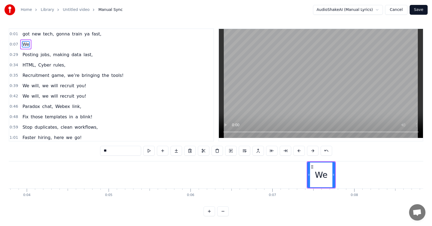
click at [314, 150] on button at bounding box center [312, 151] width 11 height 10
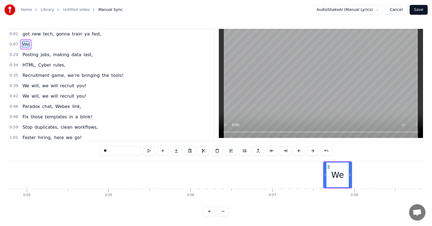
click at [314, 150] on button at bounding box center [312, 151] width 11 height 10
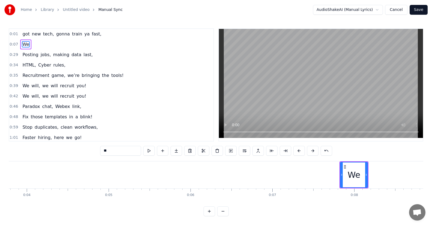
click at [314, 150] on button at bounding box center [312, 151] width 11 height 10
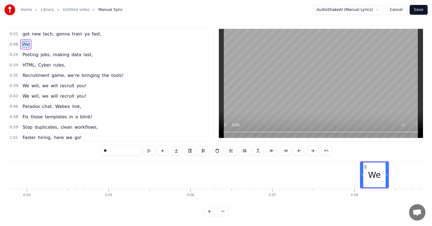
click at [314, 150] on button at bounding box center [312, 151] width 11 height 10
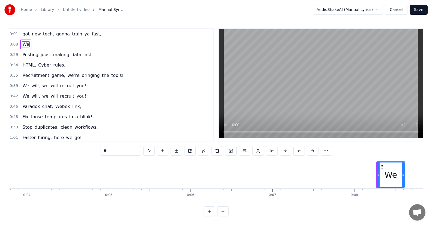
click at [314, 150] on button at bounding box center [312, 151] width 11 height 10
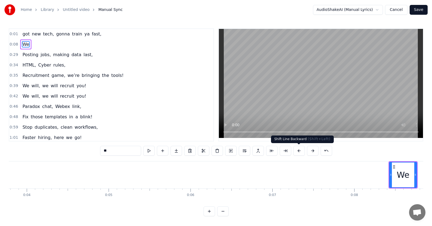
click at [302, 152] on button at bounding box center [298, 151] width 11 height 10
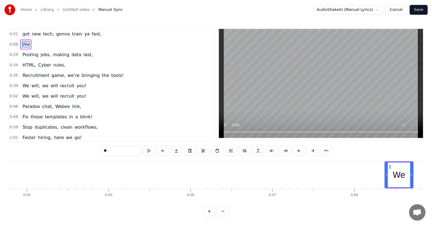
click at [38, 34] on span "new" at bounding box center [36, 34] width 10 height 6
type input "***"
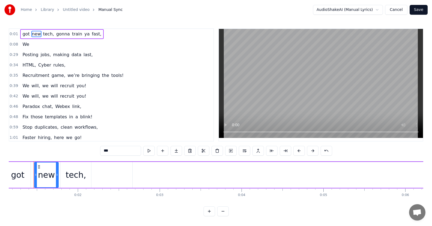
scroll to position [0, 92]
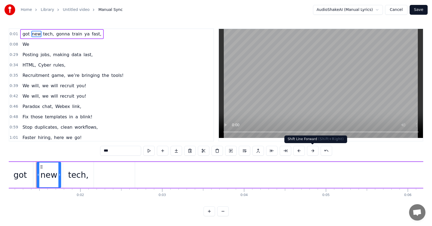
click at [313, 150] on button at bounding box center [312, 151] width 11 height 10
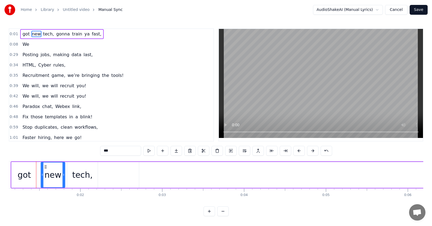
click at [313, 150] on button at bounding box center [312, 151] width 11 height 10
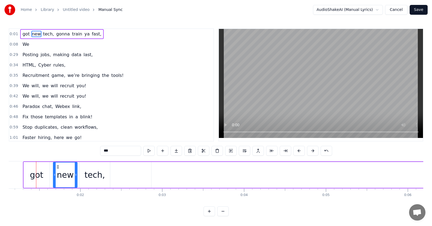
click at [313, 150] on button at bounding box center [312, 151] width 11 height 10
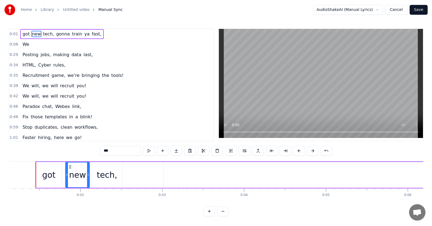
click at [313, 150] on button at bounding box center [312, 151] width 11 height 10
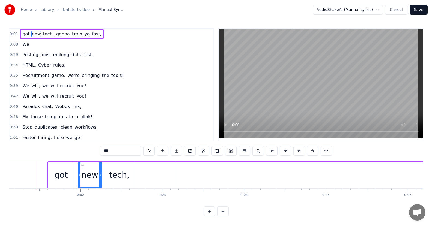
click at [313, 150] on button at bounding box center [312, 151] width 11 height 10
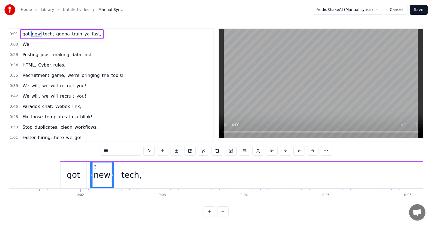
click at [313, 150] on button at bounding box center [312, 151] width 11 height 10
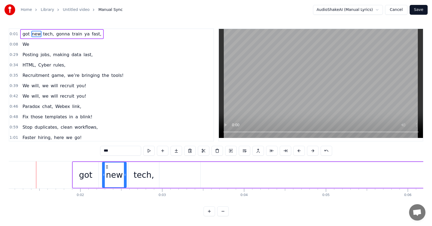
click at [313, 150] on button at bounding box center [312, 151] width 11 height 10
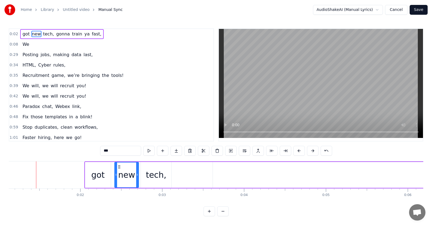
click at [313, 150] on button at bounding box center [312, 151] width 11 height 10
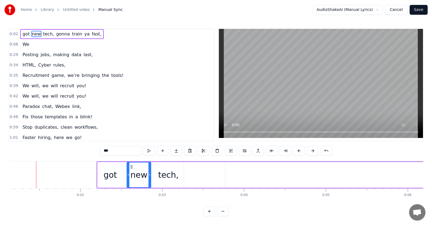
click at [313, 150] on button at bounding box center [312, 151] width 11 height 10
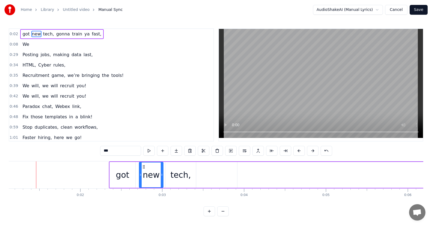
click at [313, 150] on button at bounding box center [312, 151] width 11 height 10
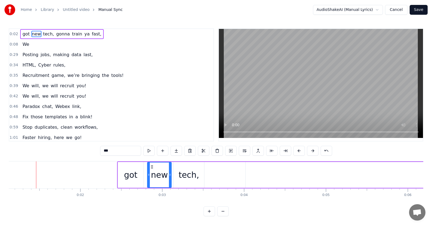
click at [313, 150] on button at bounding box center [312, 151] width 11 height 10
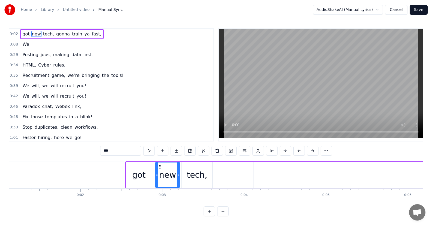
click at [313, 150] on button at bounding box center [312, 151] width 11 height 10
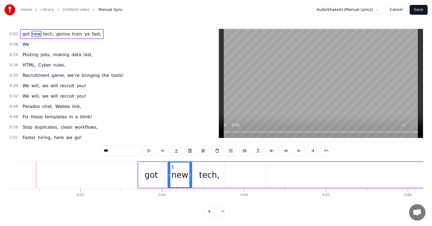
click at [313, 149] on button at bounding box center [312, 151] width 11 height 10
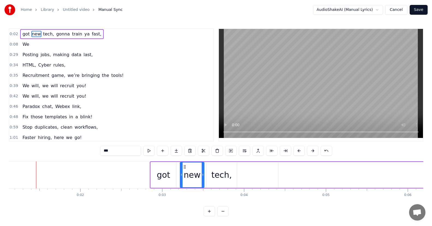
click at [313, 149] on button at bounding box center [312, 151] width 11 height 10
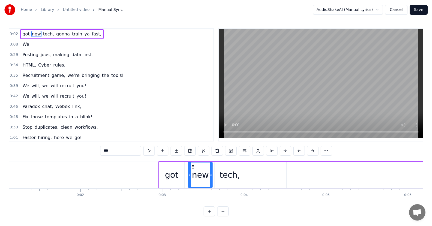
click at [313, 149] on button at bounding box center [312, 151] width 11 height 10
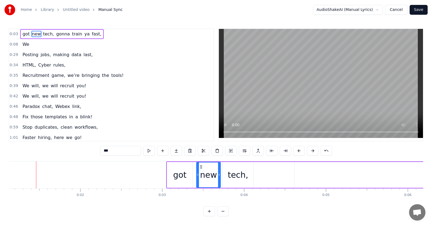
click at [313, 149] on button at bounding box center [312, 151] width 11 height 10
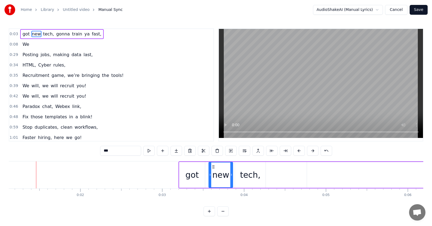
click at [313, 149] on button at bounding box center [312, 151] width 11 height 10
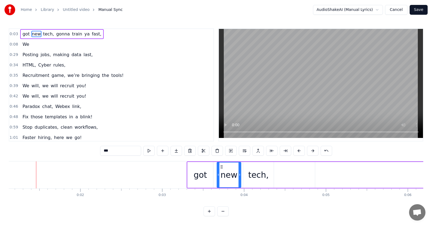
click at [313, 149] on button at bounding box center [312, 151] width 11 height 10
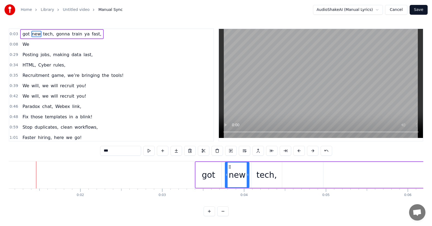
click at [313, 149] on button at bounding box center [312, 151] width 11 height 10
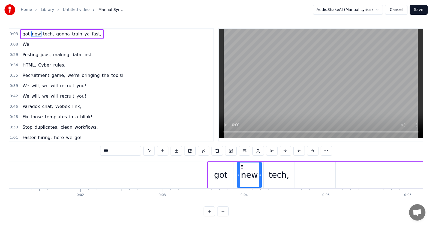
click at [313, 149] on button at bounding box center [312, 151] width 11 height 10
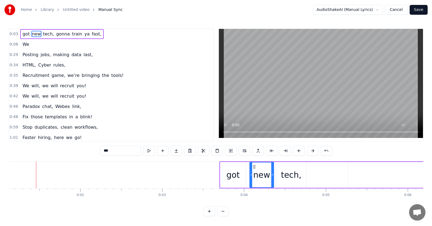
click at [313, 149] on button at bounding box center [312, 151] width 11 height 10
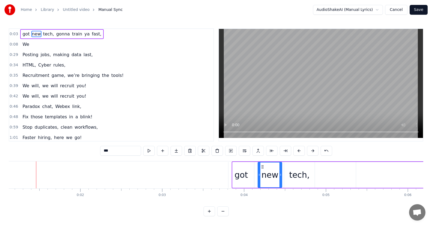
click at [313, 149] on button at bounding box center [312, 151] width 11 height 10
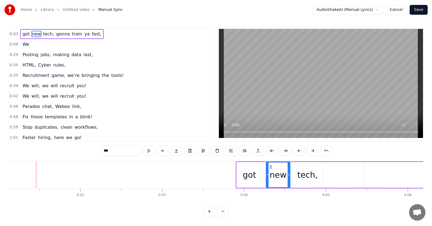
click at [313, 149] on button at bounding box center [312, 151] width 11 height 10
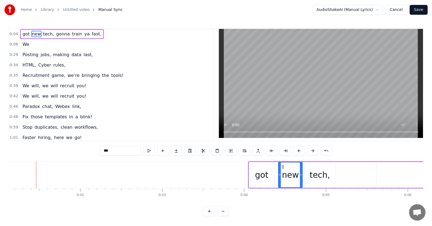
click at [313, 149] on button at bounding box center [312, 151] width 11 height 10
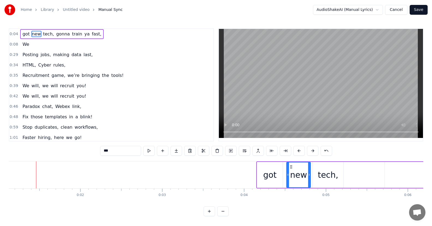
click at [313, 149] on button at bounding box center [312, 151] width 11 height 10
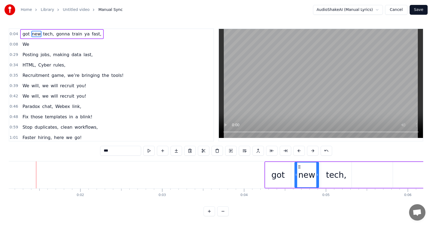
click at [313, 149] on button at bounding box center [312, 151] width 11 height 10
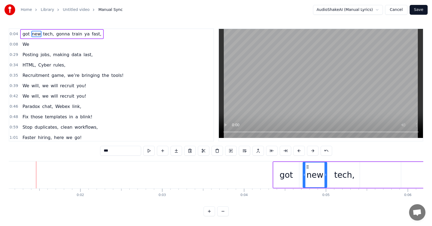
click at [313, 149] on button at bounding box center [312, 151] width 11 height 10
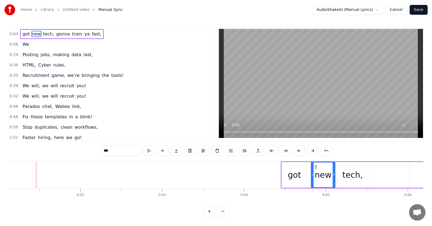
click at [313, 149] on button at bounding box center [312, 151] width 11 height 10
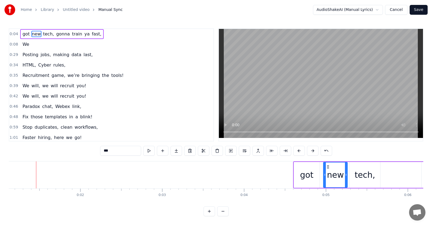
click at [313, 149] on button at bounding box center [312, 151] width 11 height 10
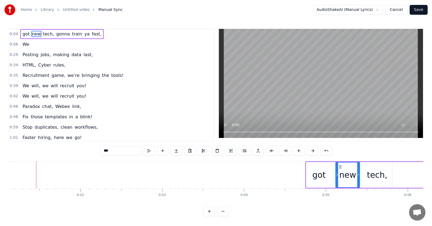
click at [313, 149] on button at bounding box center [312, 151] width 11 height 10
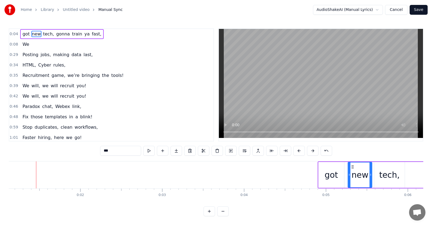
click at [313, 149] on button at bounding box center [312, 151] width 11 height 10
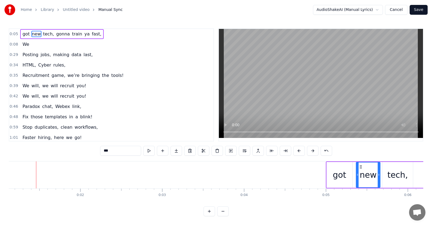
click at [313, 149] on button at bounding box center [312, 151] width 11 height 10
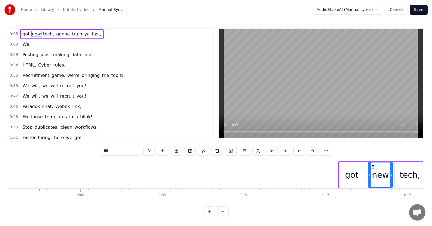
click at [313, 149] on button at bounding box center [312, 151] width 11 height 10
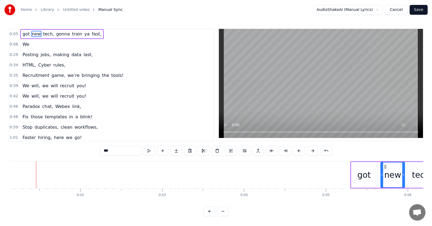
click at [313, 149] on button at bounding box center [312, 151] width 11 height 10
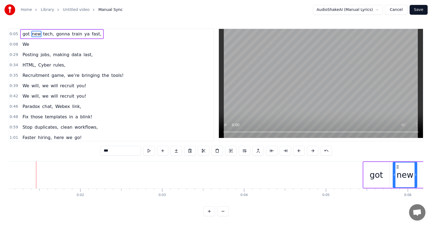
click at [313, 149] on button at bounding box center [312, 151] width 11 height 10
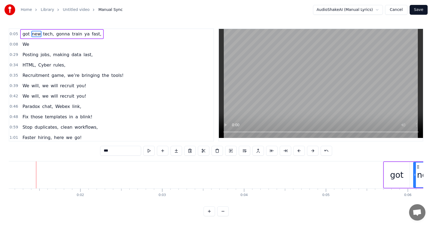
click at [313, 149] on button at bounding box center [312, 151] width 11 height 10
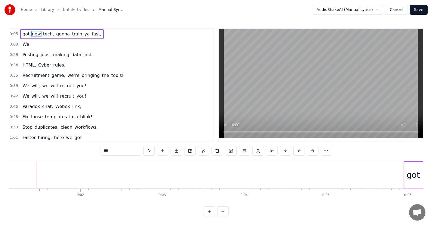
click at [313, 149] on button at bounding box center [312, 151] width 11 height 10
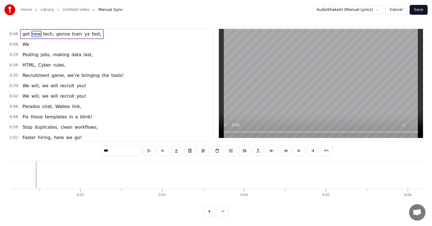
click at [313, 149] on button at bounding box center [312, 151] width 11 height 10
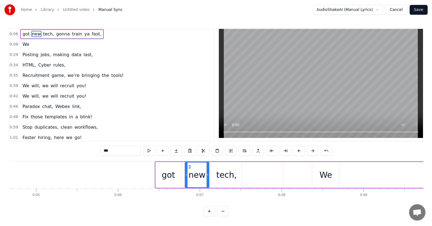
scroll to position [0, 395]
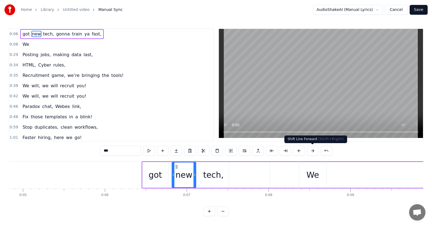
click at [312, 150] on button at bounding box center [312, 151] width 11 height 10
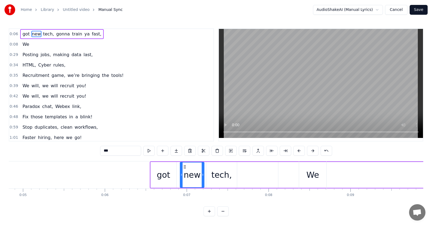
click at [312, 150] on button at bounding box center [312, 151] width 11 height 10
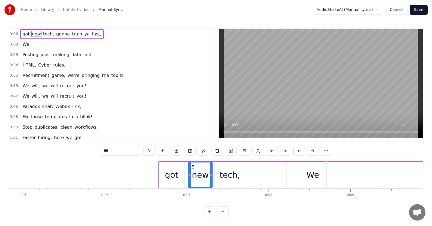
click at [312, 150] on button at bounding box center [312, 151] width 11 height 10
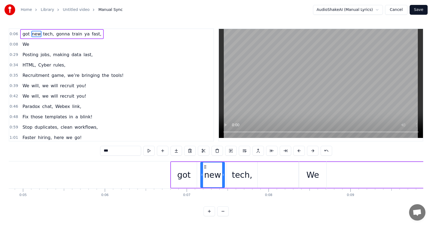
click at [312, 150] on button at bounding box center [312, 151] width 11 height 10
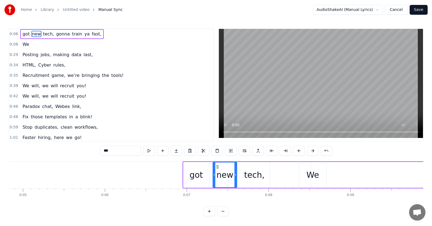
click at [312, 150] on button at bounding box center [312, 151] width 11 height 10
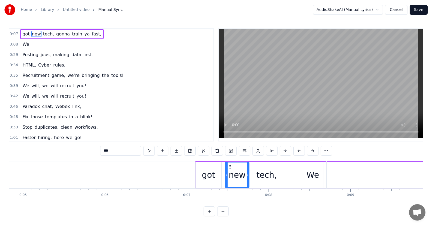
click at [312, 150] on button at bounding box center [312, 151] width 11 height 10
click at [312, 151] on button at bounding box center [312, 151] width 11 height 10
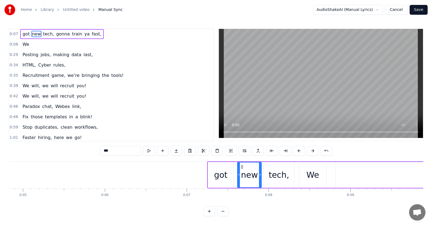
click at [312, 151] on button at bounding box center [312, 151] width 11 height 10
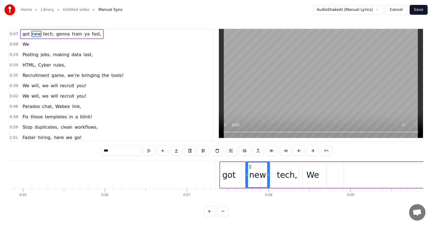
click at [312, 151] on button at bounding box center [312, 151] width 11 height 10
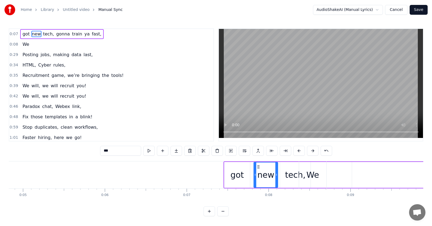
click at [312, 151] on button at bounding box center [312, 151] width 11 height 10
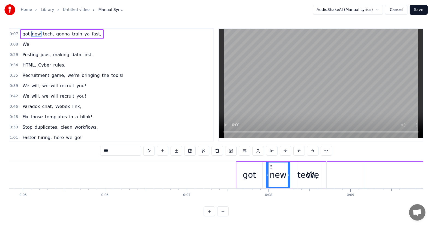
click at [312, 151] on button at bounding box center [312, 151] width 11 height 10
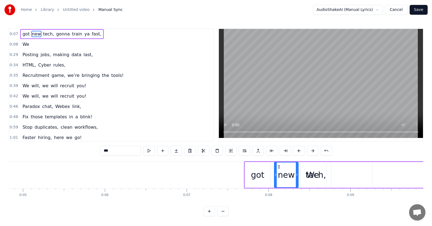
click at [312, 151] on button at bounding box center [312, 151] width 11 height 10
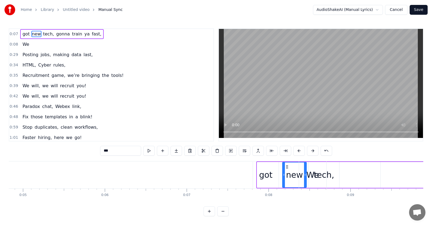
click at [312, 151] on button at bounding box center [312, 151] width 11 height 10
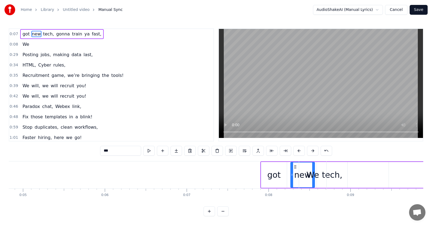
click at [312, 151] on button at bounding box center [312, 151] width 11 height 10
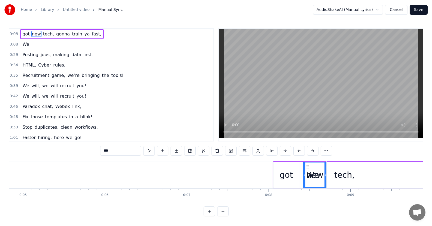
click at [312, 151] on button at bounding box center [312, 151] width 11 height 10
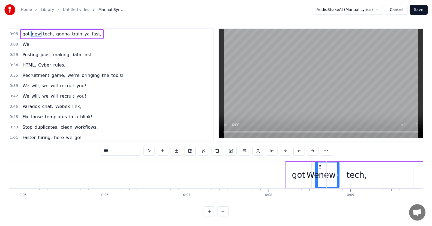
click at [313, 151] on button at bounding box center [312, 151] width 11 height 10
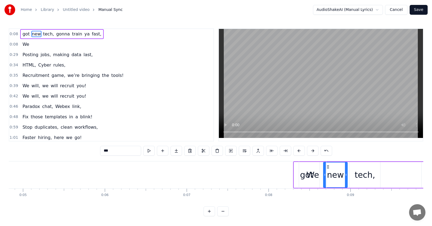
click at [313, 151] on button at bounding box center [312, 151] width 11 height 10
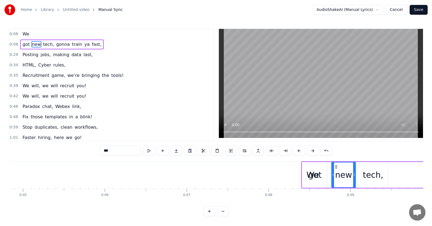
click at [313, 151] on button at bounding box center [312, 151] width 11 height 10
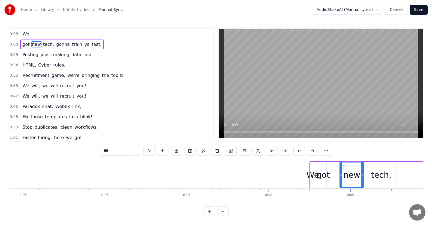
click at [313, 151] on button at bounding box center [312, 151] width 11 height 10
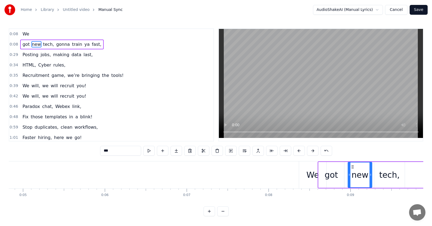
click at [313, 151] on button at bounding box center [312, 151] width 11 height 10
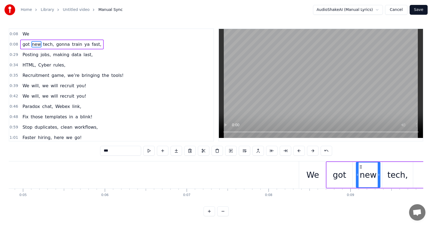
click at [29, 34] on div "We" at bounding box center [25, 34] width 11 height 10
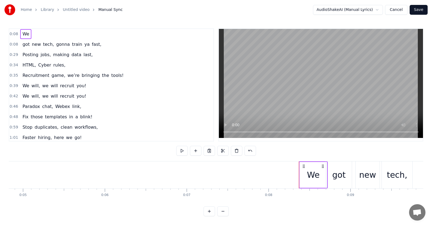
click at [306, 174] on div "We" at bounding box center [312, 175] width 27 height 26
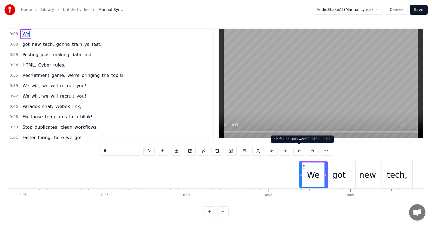
click at [299, 152] on button at bounding box center [298, 151] width 11 height 10
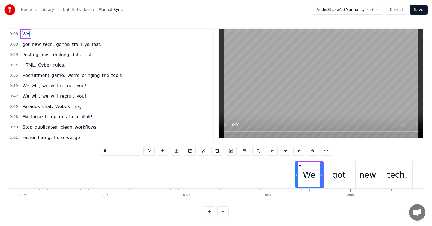
click at [331, 170] on div "got" at bounding box center [339, 174] width 26 height 27
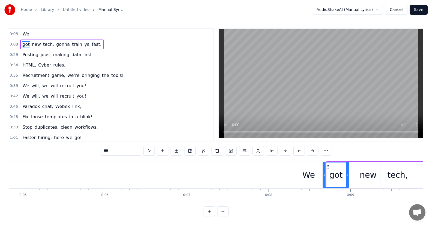
drag, startPoint x: 330, startPoint y: 166, endPoint x: 327, endPoint y: 166, distance: 3.8
click at [327, 166] on icon at bounding box center [327, 167] width 4 height 4
click at [357, 167] on div "new" at bounding box center [368, 175] width 24 height 26
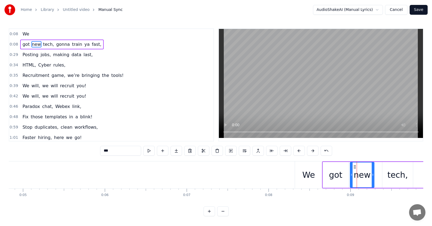
drag, startPoint x: 361, startPoint y: 166, endPoint x: 354, endPoint y: 166, distance: 6.3
click at [354, 166] on icon at bounding box center [354, 167] width 4 height 4
click at [395, 174] on div "tech," at bounding box center [397, 175] width 20 height 12
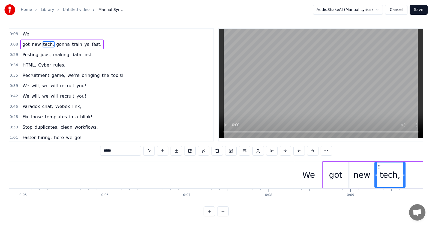
drag, startPoint x: 387, startPoint y: 167, endPoint x: 379, endPoint y: 169, distance: 7.8
click at [379, 169] on icon at bounding box center [379, 167] width 4 height 4
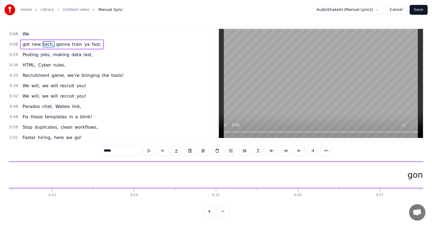
scroll to position [0, 1079]
click at [362, 177] on div "gonna" at bounding box center [361, 175] width 26 height 12
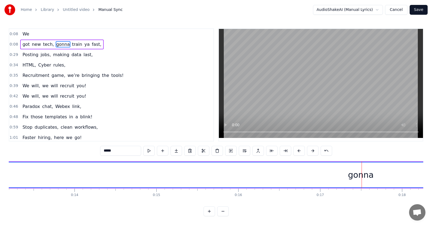
click at [355, 176] on div "gonna" at bounding box center [361, 175] width 26 height 12
click at [71, 45] on span "train" at bounding box center [76, 44] width 11 height 6
type input "*****"
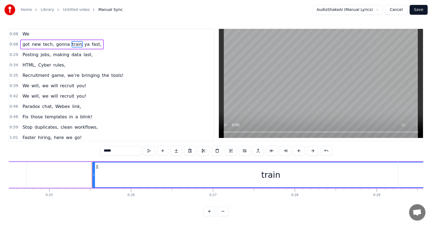
scroll to position [0, 2060]
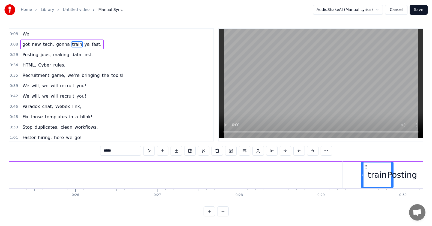
drag, startPoint x: 38, startPoint y: 174, endPoint x: 362, endPoint y: 181, distance: 323.9
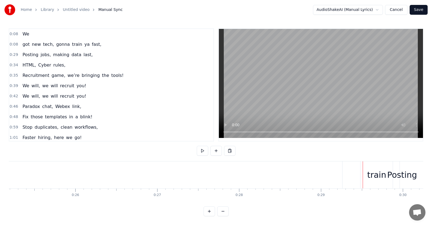
click at [356, 173] on div "Posting" at bounding box center [401, 174] width 119 height 27
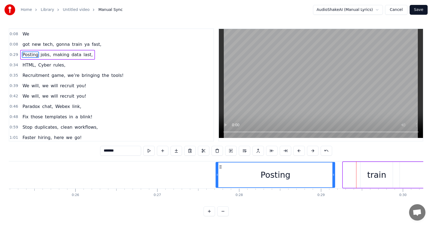
drag, startPoint x: 347, startPoint y: 166, endPoint x: 222, endPoint y: 165, distance: 125.1
click at [219, 166] on icon at bounding box center [220, 167] width 4 height 4
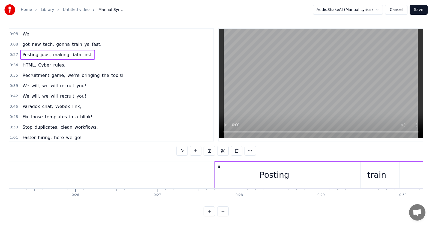
click at [71, 45] on span "train" at bounding box center [76, 44] width 11 height 6
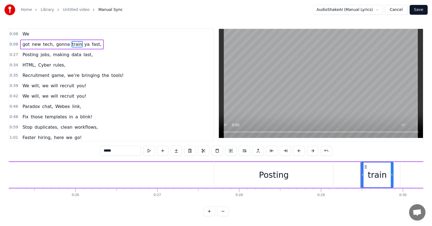
drag, startPoint x: 365, startPoint y: 166, endPoint x: 136, endPoint y: 170, distance: 229.3
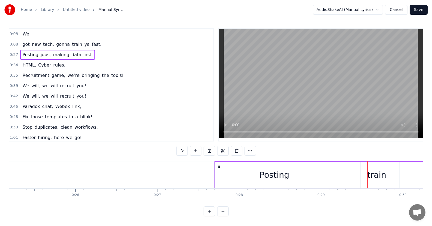
click at [43, 55] on span "jobs," at bounding box center [45, 55] width 11 height 6
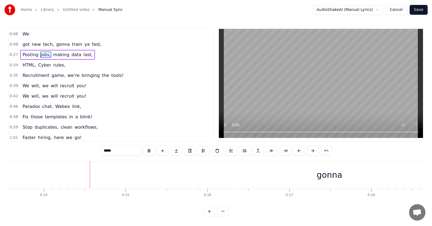
scroll to position [0, 1118]
click at [26, 34] on span "We" at bounding box center [26, 34] width 8 height 6
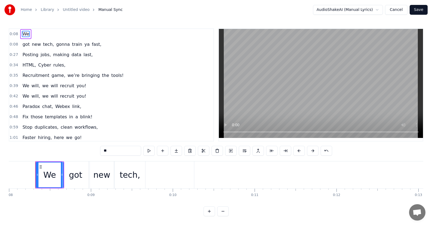
scroll to position [0, 653]
click at [284, 150] on button at bounding box center [284, 151] width 11 height 10
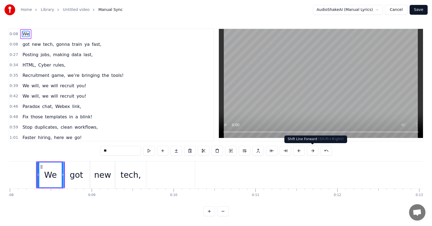
click at [313, 150] on button at bounding box center [312, 151] width 11 height 10
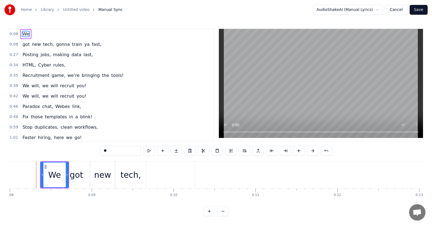
click at [313, 150] on button at bounding box center [312, 151] width 11 height 10
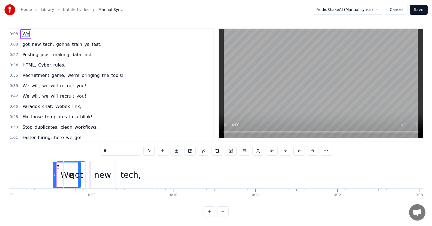
click at [313, 150] on button at bounding box center [312, 151] width 11 height 10
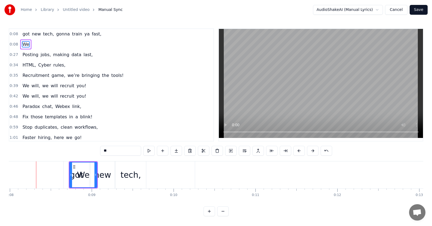
click at [313, 150] on button at bounding box center [312, 151] width 11 height 10
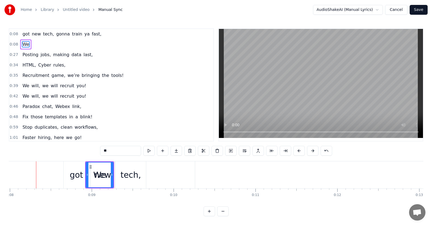
click at [313, 150] on button at bounding box center [312, 151] width 11 height 10
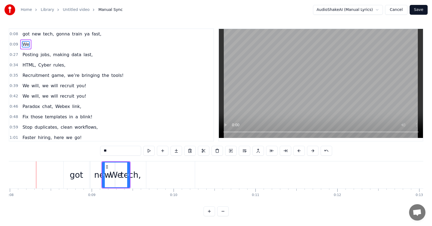
click at [313, 150] on button at bounding box center [312, 151] width 11 height 10
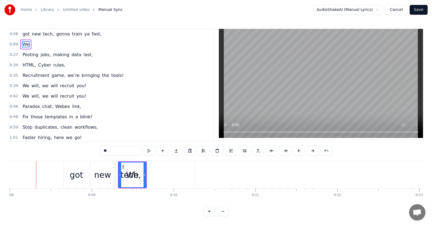
click at [313, 150] on button at bounding box center [312, 151] width 11 height 10
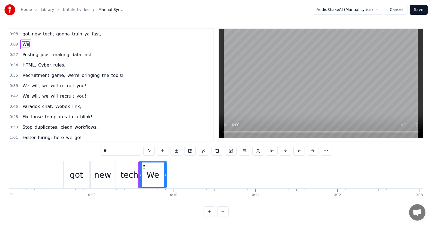
click at [313, 150] on button at bounding box center [312, 151] width 11 height 10
click at [313, 149] on button at bounding box center [312, 151] width 11 height 10
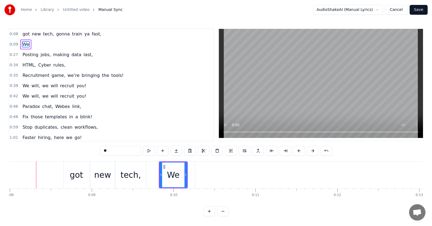
click at [313, 149] on button at bounding box center [312, 151] width 11 height 10
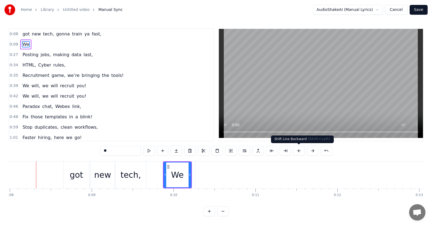
click at [297, 150] on button at bounding box center [298, 151] width 11 height 10
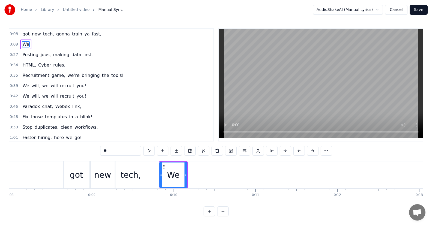
click at [43, 34] on span "tech," at bounding box center [49, 34] width 12 height 6
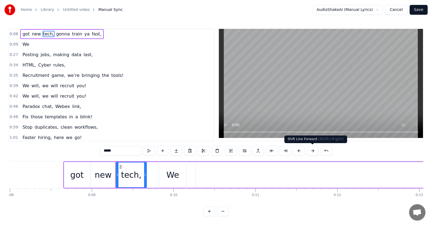
click at [312, 152] on button at bounding box center [312, 151] width 11 height 10
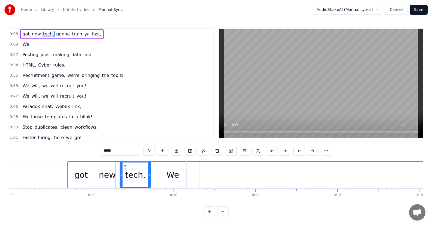
click at [312, 152] on button at bounding box center [312, 151] width 11 height 10
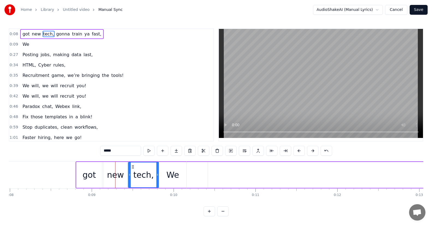
click at [312, 152] on button at bounding box center [312, 151] width 11 height 10
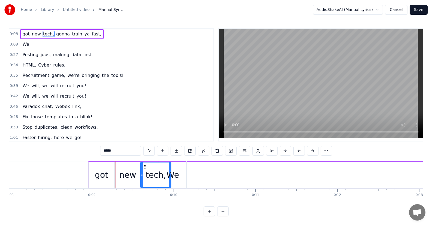
click at [312, 152] on button at bounding box center [312, 151] width 11 height 10
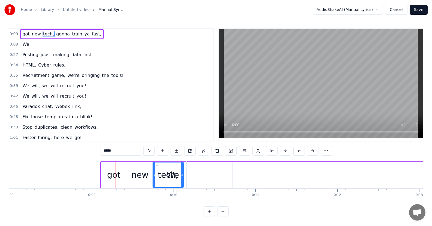
click at [312, 152] on button at bounding box center [312, 151] width 11 height 10
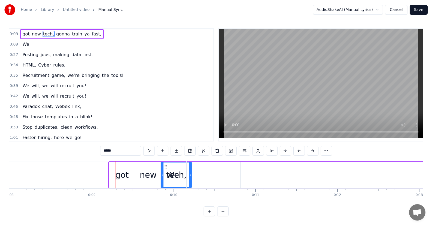
click at [312, 152] on button at bounding box center [312, 151] width 11 height 10
click at [312, 151] on button at bounding box center [312, 151] width 11 height 10
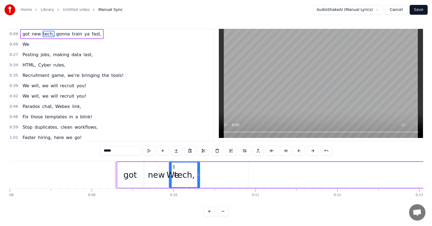
click at [312, 151] on button at bounding box center [312, 151] width 11 height 10
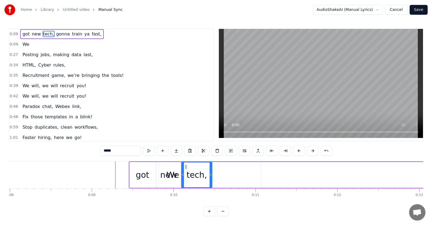
click at [312, 151] on button at bounding box center [312, 151] width 11 height 10
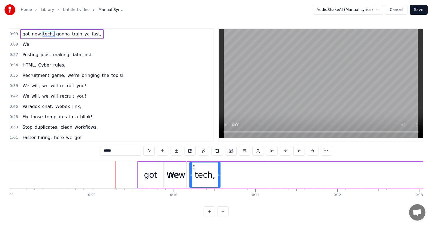
click at [312, 151] on button at bounding box center [312, 151] width 11 height 10
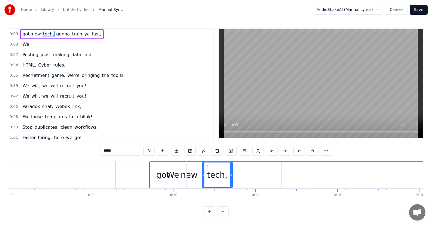
click at [312, 151] on button at bounding box center [312, 151] width 11 height 10
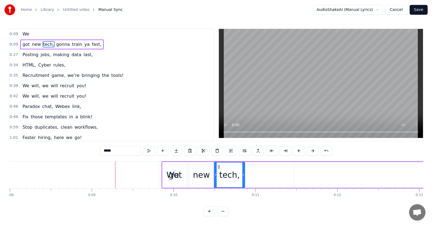
click at [312, 151] on button at bounding box center [312, 151] width 11 height 10
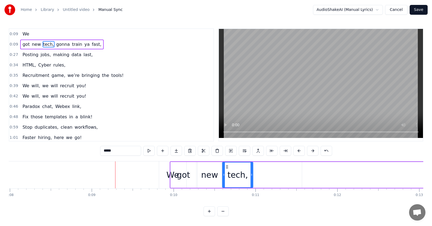
click at [312, 151] on button at bounding box center [312, 151] width 11 height 10
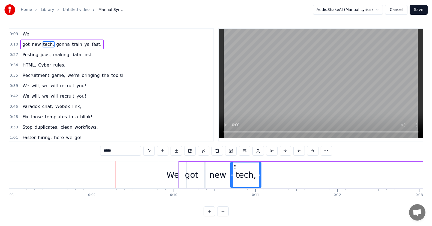
click at [312, 151] on button at bounding box center [312, 151] width 11 height 10
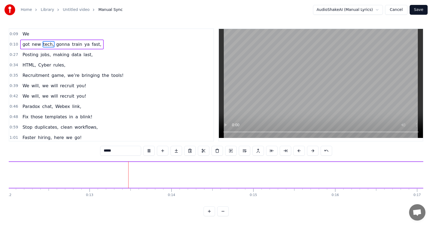
scroll to position [0, 1031]
click at [57, 44] on span "gonna" at bounding box center [63, 44] width 15 height 6
type input "*****"
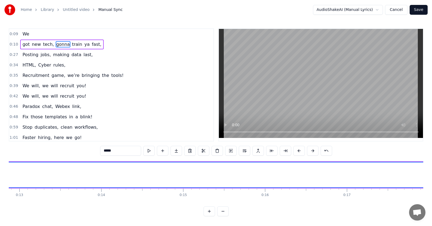
scroll to position [0, 934]
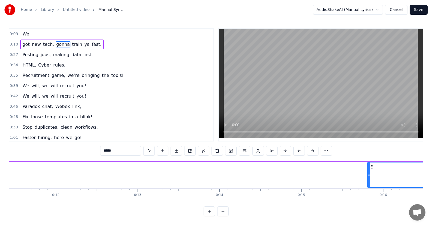
drag, startPoint x: 41, startPoint y: 174, endPoint x: 371, endPoint y: 177, distance: 330.7
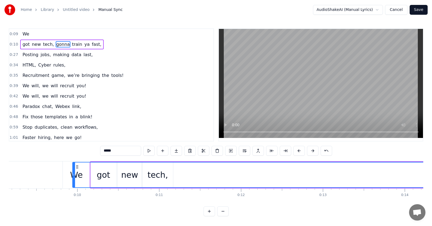
scroll to position [0, 739]
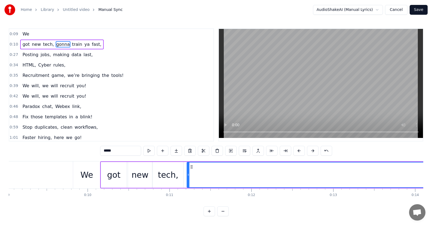
drag, startPoint x: 375, startPoint y: 167, endPoint x: 192, endPoint y: 171, distance: 183.8
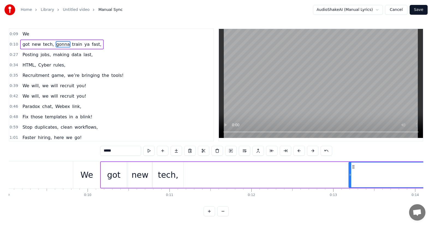
drag, startPoint x: 196, startPoint y: 173, endPoint x: 364, endPoint y: 177, distance: 168.5
click at [351, 177] on div at bounding box center [350, 174] width 2 height 25
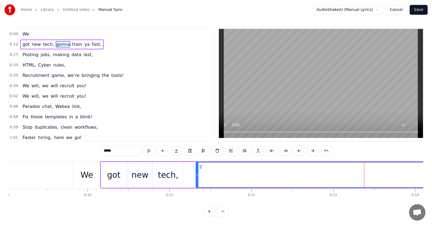
drag, startPoint x: 368, startPoint y: 167, endPoint x: 200, endPoint y: 168, distance: 167.7
click at [200, 168] on icon at bounding box center [200, 167] width 4 height 4
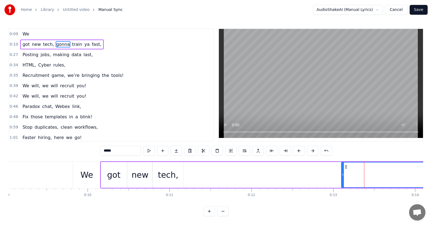
drag, startPoint x: 197, startPoint y: 175, endPoint x: 352, endPoint y: 174, distance: 155.1
click at [343, 174] on icon at bounding box center [342, 175] width 2 height 4
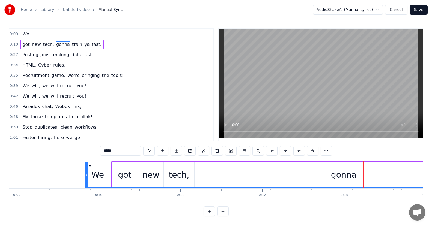
scroll to position [0, 727]
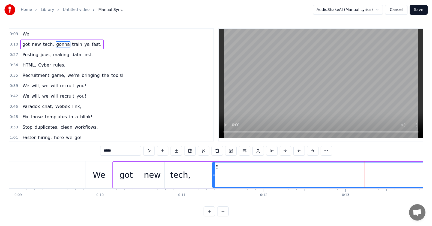
drag, startPoint x: 356, startPoint y: 167, endPoint x: 217, endPoint y: 173, distance: 138.6
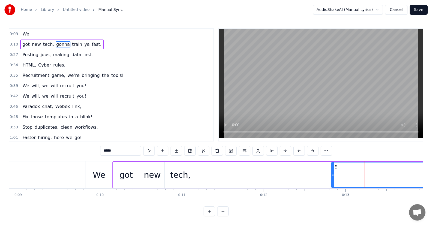
drag, startPoint x: 213, startPoint y: 173, endPoint x: 336, endPoint y: 173, distance: 122.9
click at [332, 174] on icon at bounding box center [332, 175] width 2 height 4
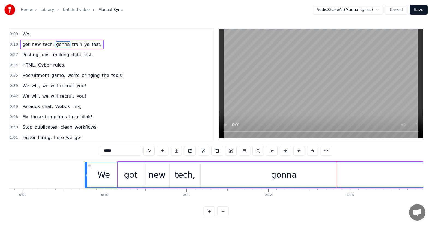
scroll to position [0, 719]
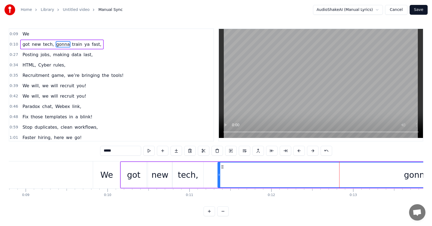
drag, startPoint x: 336, startPoint y: 166, endPoint x: 222, endPoint y: 174, distance: 114.2
click at [222, 174] on div "gonna" at bounding box center [416, 174] width 397 height 25
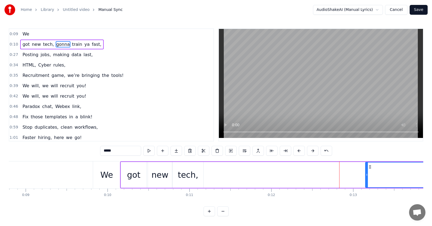
drag, startPoint x: 219, startPoint y: 174, endPoint x: 369, endPoint y: 173, distance: 150.2
click at [367, 173] on icon at bounding box center [366, 175] width 2 height 4
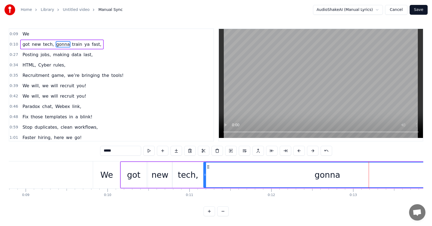
drag, startPoint x: 372, startPoint y: 167, endPoint x: 207, endPoint y: 172, distance: 164.4
click at [207, 172] on div "gonna" at bounding box center [327, 174] width 247 height 25
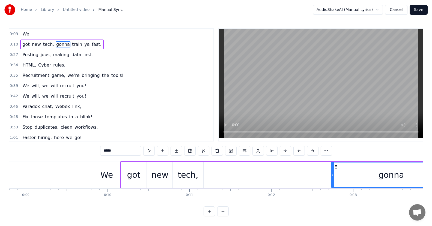
drag, startPoint x: 206, startPoint y: 175, endPoint x: 344, endPoint y: 174, distance: 138.8
click at [333, 174] on icon at bounding box center [332, 175] width 2 height 4
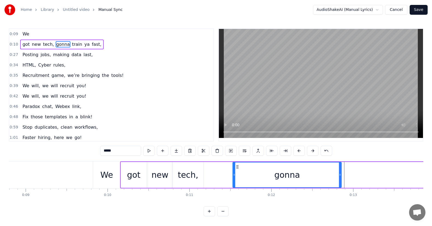
drag, startPoint x: 347, startPoint y: 167, endPoint x: 235, endPoint y: 170, distance: 111.8
click at [236, 170] on div "gonna" at bounding box center [287, 174] width 108 height 25
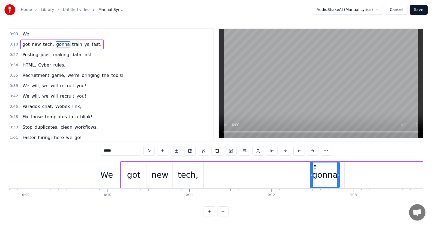
drag, startPoint x: 233, startPoint y: 174, endPoint x: 312, endPoint y: 174, distance: 79.3
click at [312, 174] on icon at bounding box center [311, 175] width 2 height 4
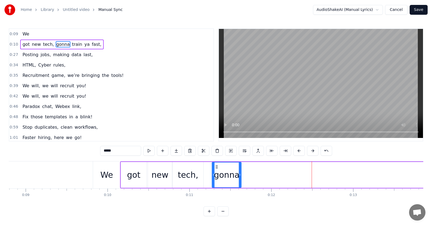
drag, startPoint x: 314, startPoint y: 167, endPoint x: 216, endPoint y: 167, distance: 98.1
click at [216, 167] on icon at bounding box center [216, 167] width 4 height 4
click at [72, 43] on span "train" at bounding box center [76, 44] width 11 height 6
type input "*****"
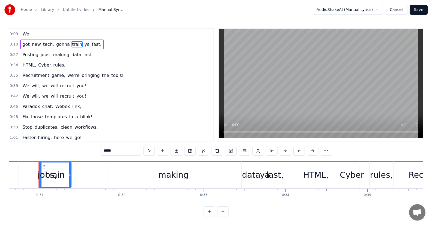
scroll to position [0, 2506]
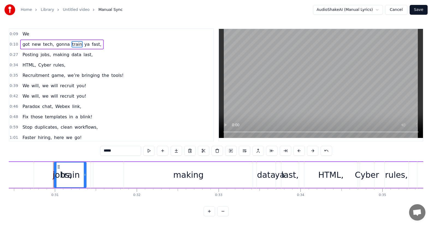
drag, startPoint x: 41, startPoint y: 165, endPoint x: 9, endPoint y: 166, distance: 32.2
click at [9, 166] on div "Posting jobs, making data last," at bounding box center [41, 174] width 515 height 27
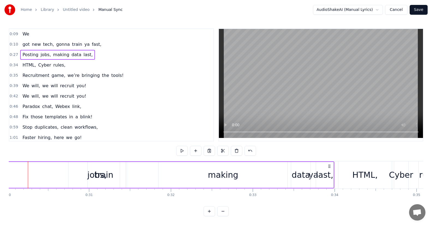
scroll to position [0, 2447]
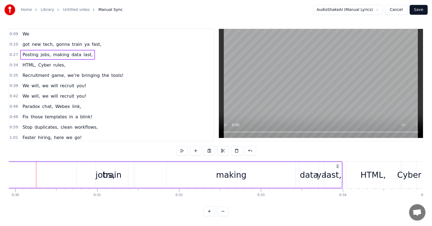
click at [71, 44] on span "train" at bounding box center [76, 44] width 11 height 6
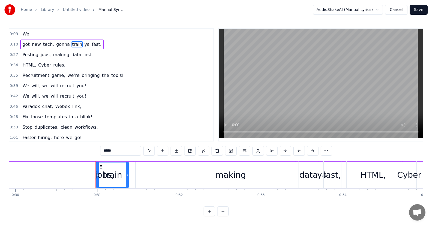
drag, startPoint x: 101, startPoint y: 167, endPoint x: 143, endPoint y: 168, distance: 41.4
click at [143, 168] on div "Posting jobs, making data last," at bounding box center [84, 174] width 515 height 27
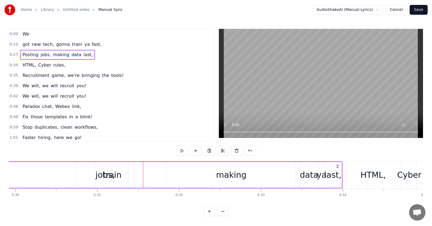
click at [117, 170] on div "jobs," at bounding box center [105, 175] width 57 height 26
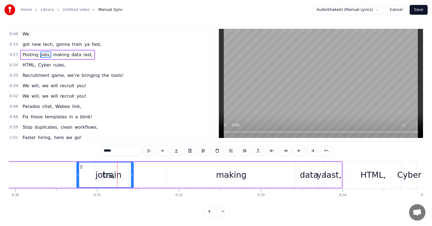
click at [131, 177] on div "jobs," at bounding box center [105, 174] width 56 height 25
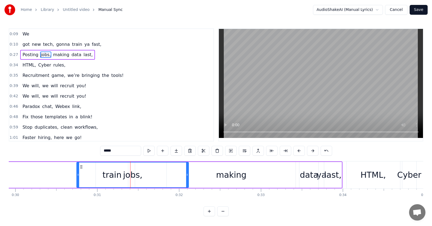
drag, startPoint x: 133, startPoint y: 176, endPoint x: 188, endPoint y: 179, distance: 55.1
click at [188, 179] on div at bounding box center [187, 174] width 2 height 25
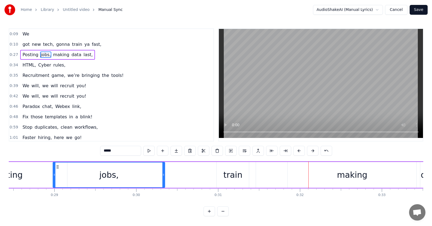
scroll to position [0, 2302]
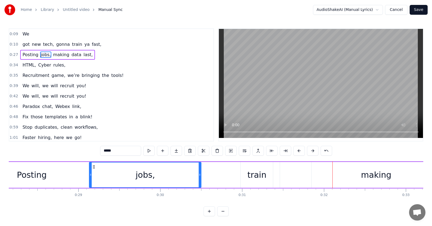
drag, startPoint x: 82, startPoint y: 168, endPoint x: 115, endPoint y: 173, distance: 33.9
click at [94, 169] on icon at bounding box center [94, 167] width 4 height 4
click at [250, 175] on div "Posting jobs, making data last," at bounding box center [228, 174] width 515 height 27
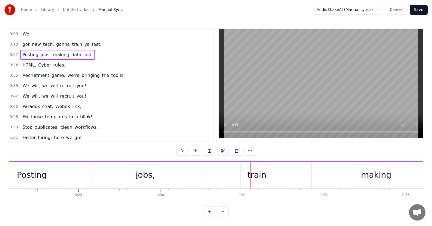
click at [255, 174] on div "Posting jobs, making data last," at bounding box center [228, 174] width 515 height 27
click at [255, 181] on div "Posting jobs, making data last," at bounding box center [228, 174] width 515 height 27
click at [71, 45] on span "train" at bounding box center [76, 44] width 11 height 6
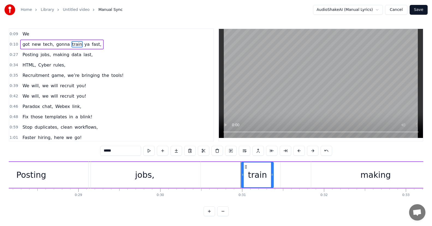
drag, startPoint x: 246, startPoint y: 167, endPoint x: 229, endPoint y: 166, distance: 16.4
click at [229, 166] on div "Posting jobs, making data last," at bounding box center [228, 174] width 515 height 27
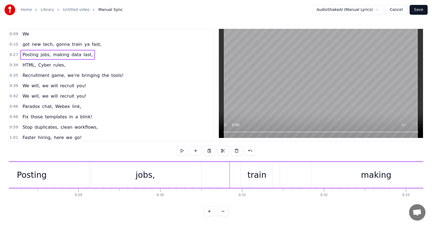
click at [246, 169] on div "Posting jobs, making data last," at bounding box center [228, 174] width 515 height 27
click at [258, 172] on div "Posting jobs, making data last," at bounding box center [228, 174] width 515 height 27
click at [263, 177] on div "Posting jobs, making data last," at bounding box center [228, 174] width 515 height 27
click at [43, 44] on span "tech," at bounding box center [49, 44] width 12 height 6
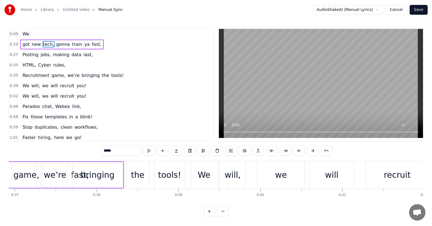
scroll to position [0, 2915]
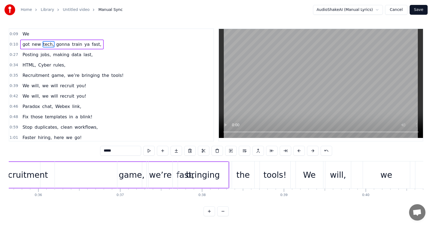
drag, startPoint x: 229, startPoint y: 173, endPoint x: 220, endPoint y: 172, distance: 9.0
click at [220, 172] on div "Recruitment game, we’re bringing the tools!" at bounding box center [141, 174] width 300 height 27
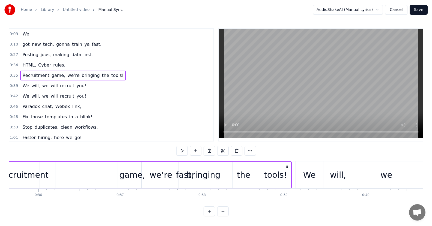
click at [50, 45] on div "got new tech, gonna train ya fast," at bounding box center [61, 45] width 83 height 10
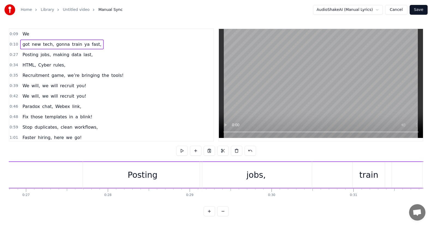
scroll to position [0, 2197]
click at [71, 44] on span "train" at bounding box center [76, 44] width 11 height 6
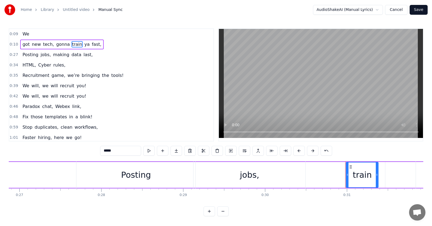
click at [71, 44] on span "train" at bounding box center [76, 44] width 11 height 6
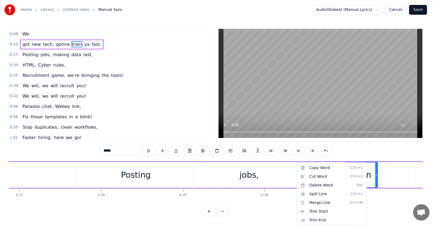
click at [369, 172] on html "Home Library Untitled video Manual Sync AudioShakeAI (Manual Lyrics) Cancel Sav…" at bounding box center [218, 112] width 436 height 225
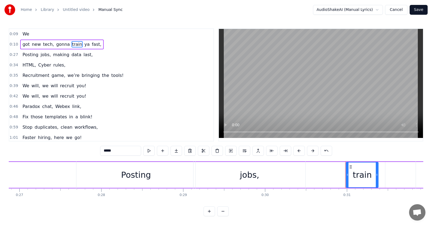
click at [369, 172] on div "Posting jobs, making data last," at bounding box center [333, 174] width 515 height 27
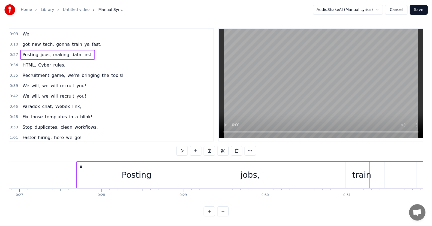
click at [369, 171] on div "Posting jobs, making data last," at bounding box center [333, 174] width 515 height 27
click at [365, 173] on div "Posting jobs, making data last," at bounding box center [333, 174] width 515 height 27
click at [71, 43] on span "train" at bounding box center [76, 44] width 11 height 6
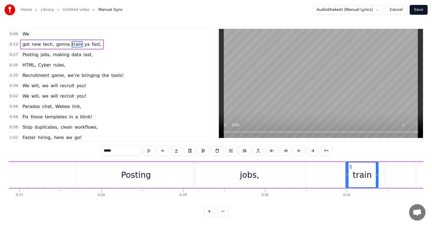
drag, startPoint x: 67, startPoint y: 43, endPoint x: 38, endPoint y: 42, distance: 28.9
click at [38, 42] on div "got new tech, gonna train ya fast," at bounding box center [61, 45] width 83 height 10
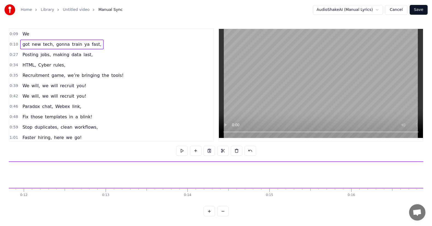
scroll to position [0, 803]
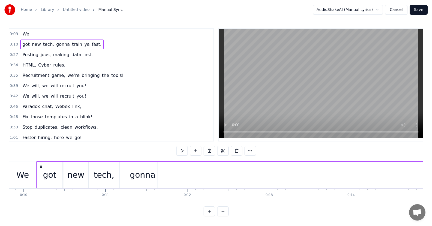
click at [71, 44] on span "train" at bounding box center [76, 44] width 11 height 6
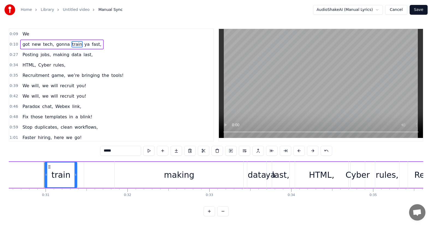
scroll to position [0, 2506]
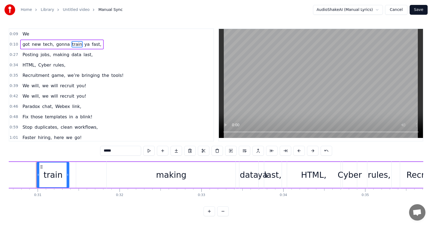
drag, startPoint x: 40, startPoint y: 167, endPoint x: 17, endPoint y: 168, distance: 23.2
click at [17, 168] on div "Posting jobs, making data last," at bounding box center [24, 174] width 515 height 27
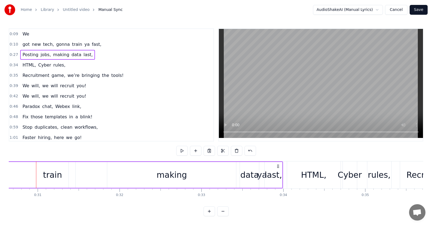
scroll to position [0, 2487]
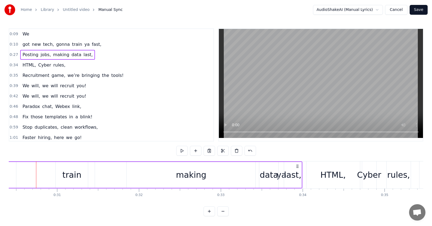
drag, startPoint x: 46, startPoint y: 53, endPoint x: 43, endPoint y: 101, distance: 47.3
click at [42, 98] on div "0:09 We 0:10 got new tech, gonna train ya fast, 0:27 Posting jobs, making data …" at bounding box center [111, 84] width 205 height 113
click at [101, 162] on div "Posting jobs, making data last," at bounding box center [44, 174] width 515 height 27
click at [75, 174] on div "Posting jobs, making data last," at bounding box center [44, 174] width 515 height 27
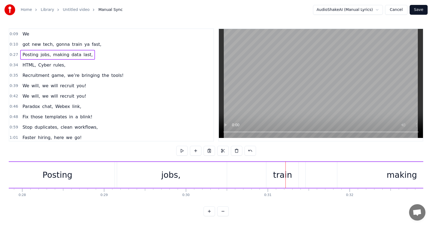
scroll to position [0, 2290]
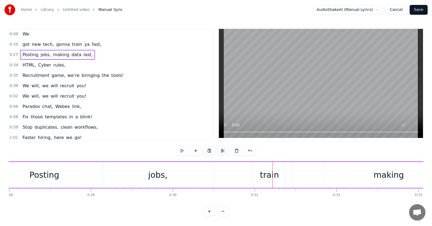
click at [61, 176] on div "Posting" at bounding box center [44, 175] width 119 height 26
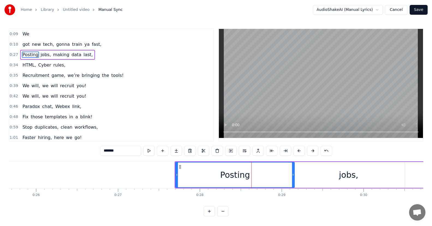
scroll to position [0, 2204]
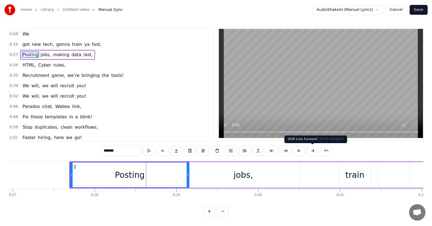
click at [311, 150] on button at bounding box center [312, 151] width 11 height 10
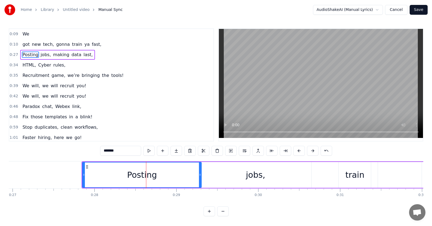
click at [311, 150] on button at bounding box center [312, 151] width 11 height 10
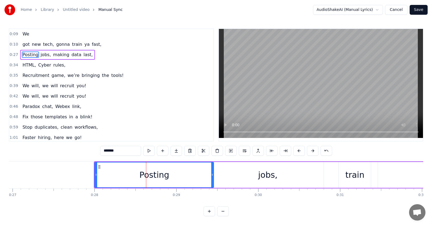
click at [311, 150] on button at bounding box center [312, 151] width 11 height 10
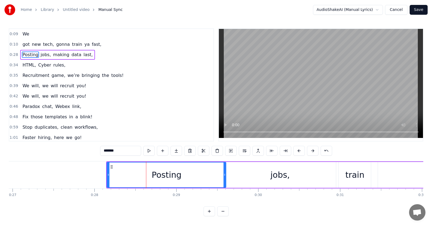
click at [311, 150] on button at bounding box center [312, 151] width 11 height 10
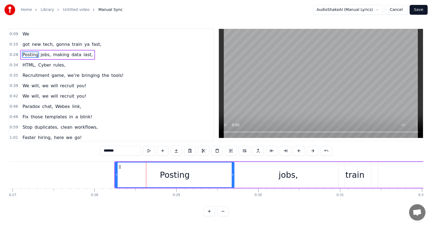
click at [311, 150] on button at bounding box center [312, 151] width 11 height 10
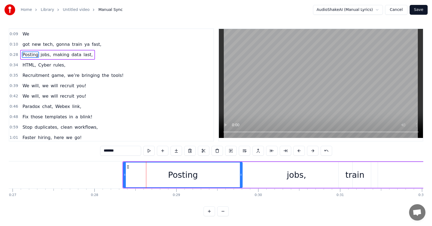
click at [311, 150] on button at bounding box center [312, 151] width 11 height 10
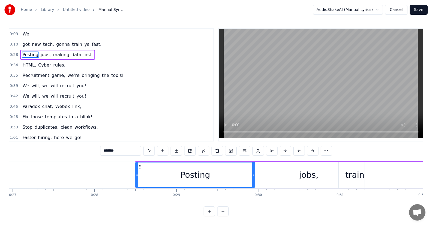
click at [311, 150] on button at bounding box center [312, 151] width 11 height 10
click at [312, 150] on button at bounding box center [312, 151] width 11 height 10
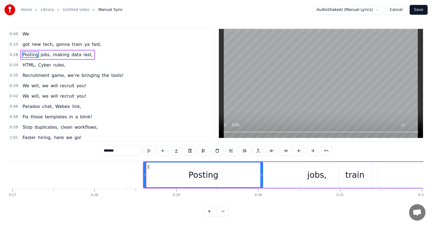
click at [312, 150] on button at bounding box center [312, 151] width 11 height 10
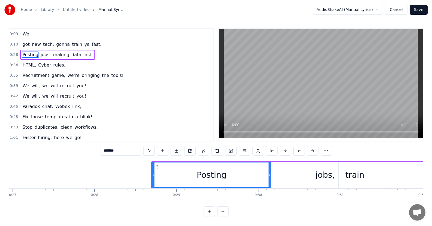
click at [312, 150] on button at bounding box center [312, 151] width 11 height 10
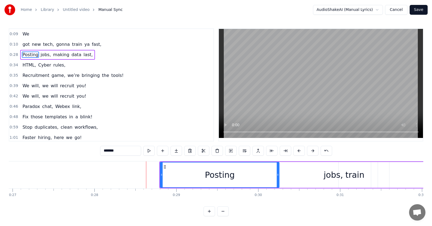
click at [312, 150] on button at bounding box center [312, 151] width 11 height 10
click at [312, 149] on button at bounding box center [312, 151] width 11 height 10
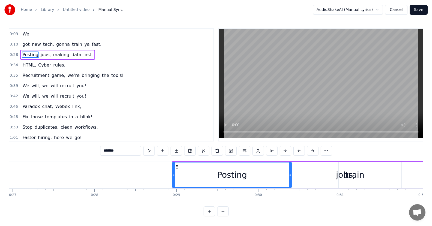
click at [312, 149] on button at bounding box center [312, 151] width 11 height 10
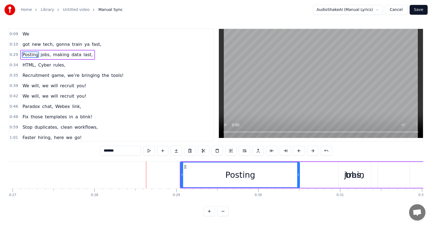
click at [312, 149] on button at bounding box center [312, 151] width 11 height 10
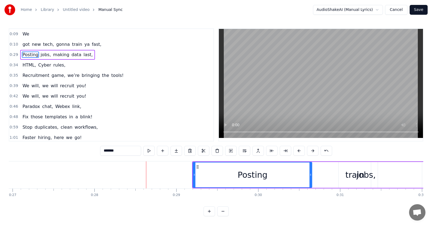
click at [312, 149] on button at bounding box center [312, 151] width 11 height 10
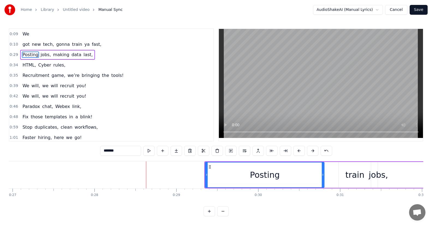
click at [312, 149] on button at bounding box center [312, 151] width 11 height 10
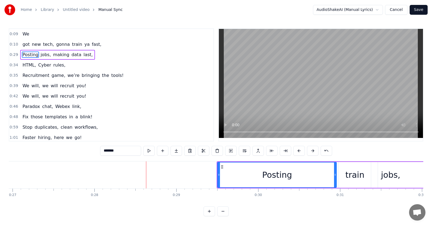
click at [312, 149] on button at bounding box center [312, 151] width 11 height 10
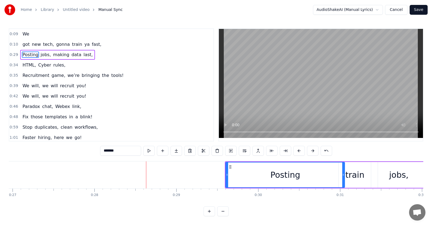
click at [312, 149] on button at bounding box center [312, 151] width 11 height 10
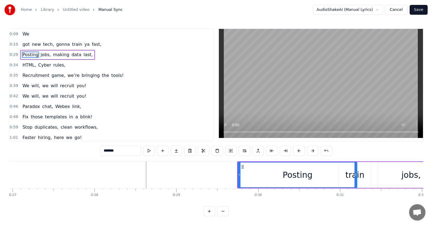
click at [312, 149] on button at bounding box center [312, 151] width 11 height 10
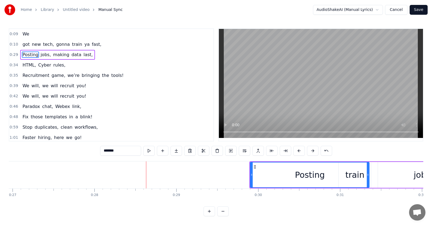
click at [312, 149] on button at bounding box center [312, 151] width 11 height 10
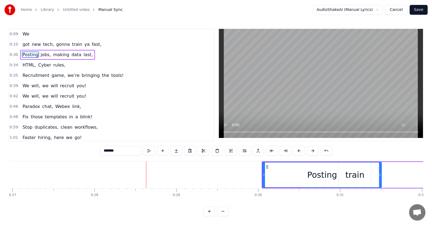
click at [312, 149] on button at bounding box center [312, 151] width 11 height 10
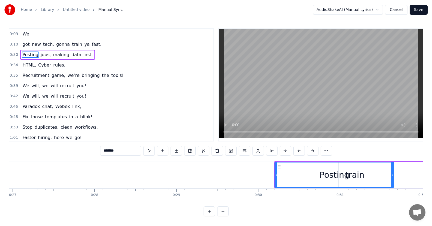
click at [312, 149] on button at bounding box center [312, 151] width 11 height 10
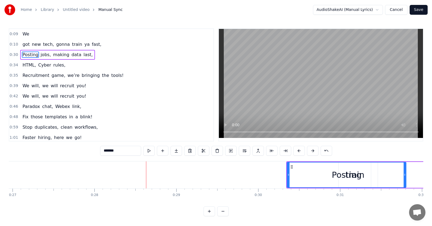
click at [313, 149] on button at bounding box center [312, 151] width 11 height 10
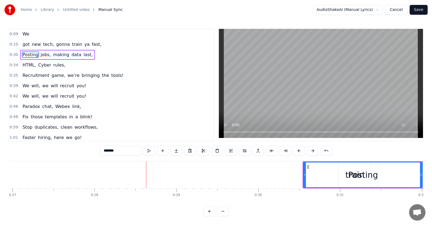
click at [313, 149] on button at bounding box center [312, 151] width 11 height 10
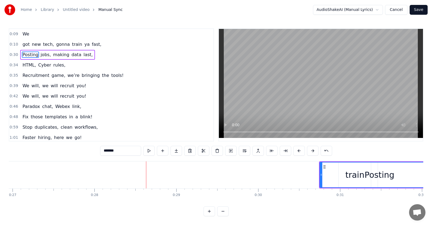
click at [313, 149] on button at bounding box center [312, 151] width 11 height 10
click at [56, 46] on span "gonna" at bounding box center [63, 44] width 15 height 6
type input "*****"
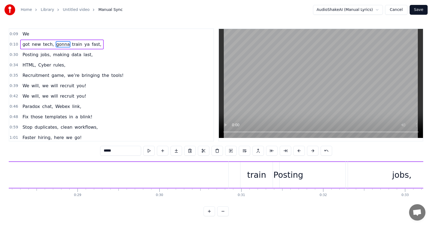
scroll to position [0, 2356]
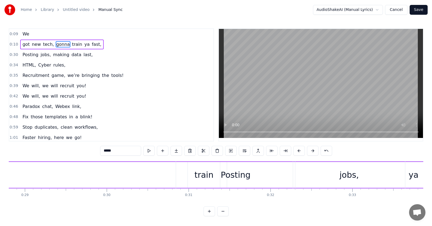
drag, startPoint x: 178, startPoint y: 174, endPoint x: 125, endPoint y: 170, distance: 53.3
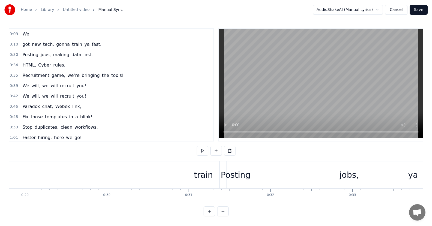
click at [202, 179] on div "Posting" at bounding box center [235, 174] width 119 height 27
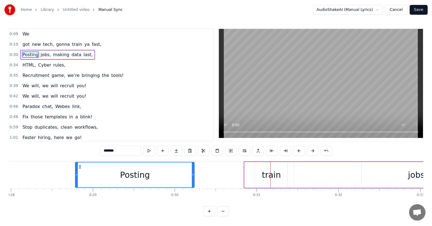
scroll to position [0, 2276]
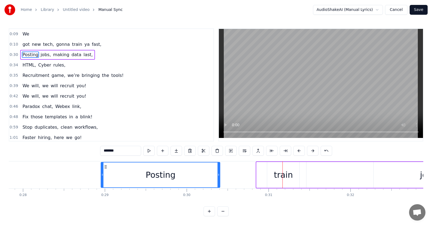
drag, startPoint x: 181, startPoint y: 167, endPoint x: 114, endPoint y: 170, distance: 66.3
click at [112, 170] on div "Posting" at bounding box center [160, 174] width 118 height 25
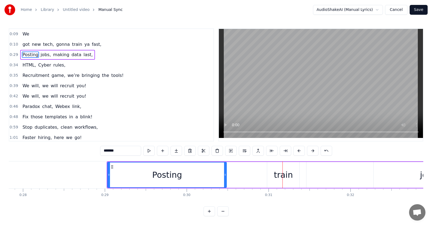
click at [275, 174] on div "Posting jobs, making data last," at bounding box center [439, 174] width 664 height 27
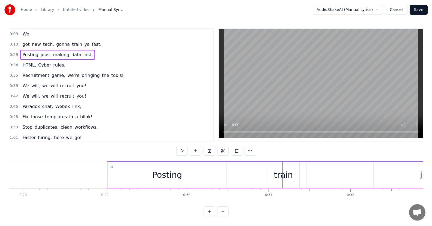
click at [65, 41] on div "got new tech, gonna train ya fast," at bounding box center [61, 45] width 83 height 10
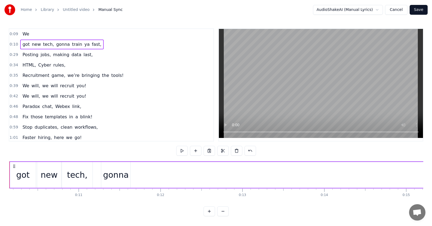
scroll to position [0, 803]
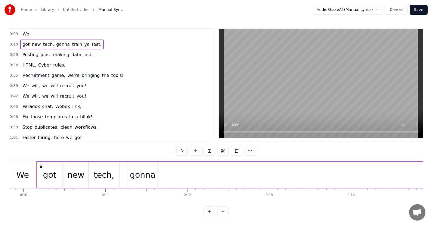
click at [71, 44] on span "train" at bounding box center [76, 44] width 11 height 6
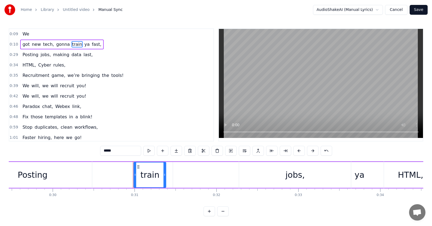
scroll to position [0, 2506]
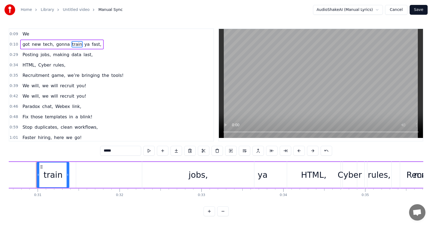
click at [262, 177] on div "Posting jobs, making data last," at bounding box center [208, 174] width 664 height 27
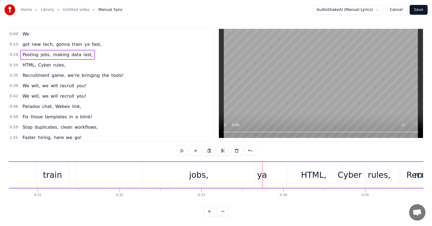
click at [84, 46] on span "ya" at bounding box center [87, 44] width 6 height 6
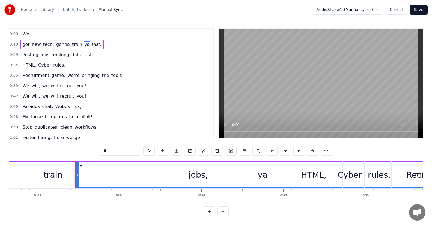
click at [263, 173] on div "Posting jobs, making data last," at bounding box center [208, 174] width 664 height 27
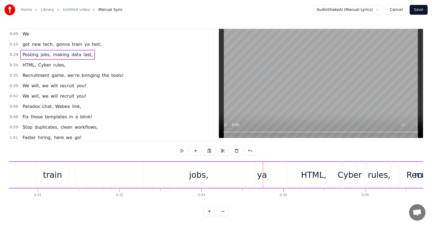
click at [73, 44] on span "train" at bounding box center [76, 44] width 11 height 6
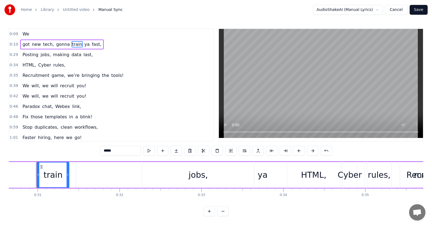
drag, startPoint x: 76, startPoint y: 45, endPoint x: 66, endPoint y: 45, distance: 10.6
click at [65, 45] on div "got new tech, gonna train ya fast," at bounding box center [61, 45] width 83 height 10
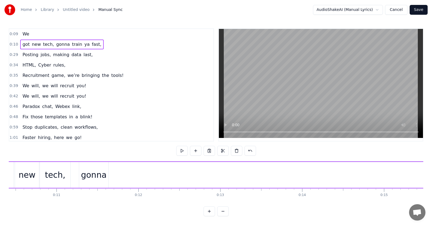
scroll to position [0, 803]
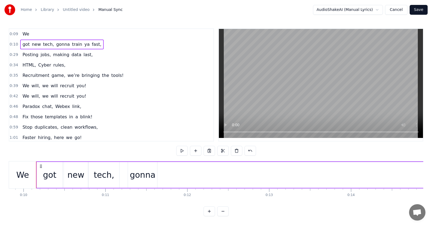
drag, startPoint x: 72, startPoint y: 45, endPoint x: 80, endPoint y: 45, distance: 8.5
click at [80, 45] on div "got new tech, gonna train ya fast," at bounding box center [61, 45] width 83 height 10
click at [72, 46] on span "train" at bounding box center [76, 44] width 11 height 6
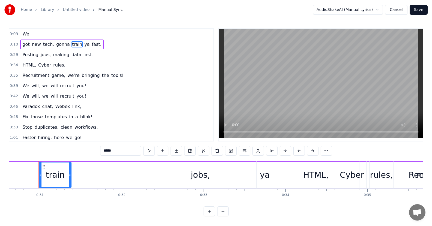
scroll to position [0, 2506]
drag, startPoint x: 41, startPoint y: 166, endPoint x: 101, endPoint y: 173, distance: 61.2
click at [129, 174] on div "Posting jobs, making data last," at bounding box center [208, 174] width 664 height 27
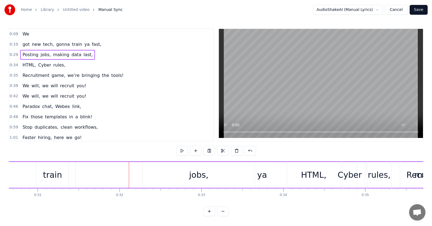
click at [54, 171] on div "Posting jobs, making data last," at bounding box center [208, 174] width 664 height 27
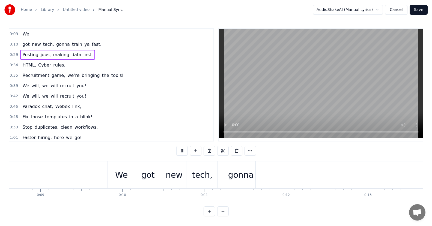
scroll to position [0, 748]
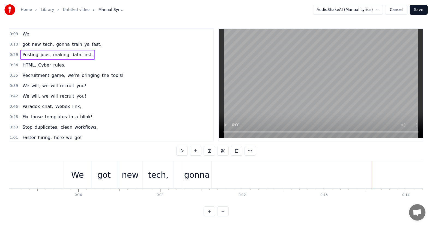
click at [73, 42] on span "train" at bounding box center [76, 44] width 11 height 6
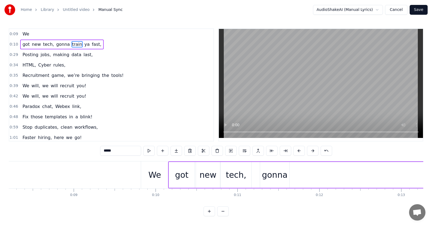
scroll to position [0, 697]
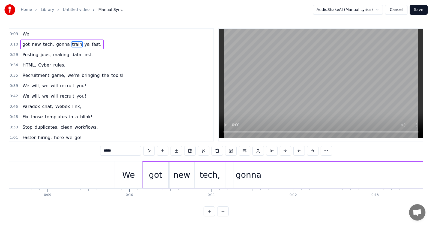
click at [24, 34] on span "We" at bounding box center [26, 34] width 8 height 6
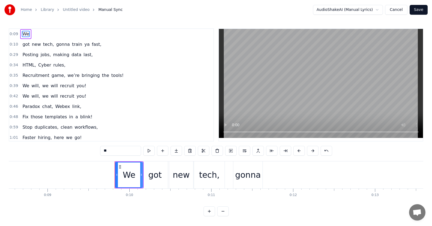
click at [26, 43] on span "got" at bounding box center [26, 44] width 8 height 6
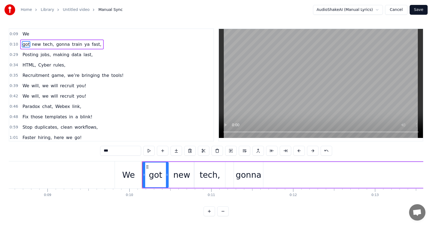
click at [34, 54] on span "Posting" at bounding box center [30, 55] width 17 height 6
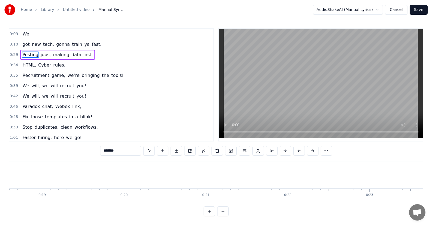
click at [32, 64] on span "HTML," at bounding box center [29, 65] width 15 height 6
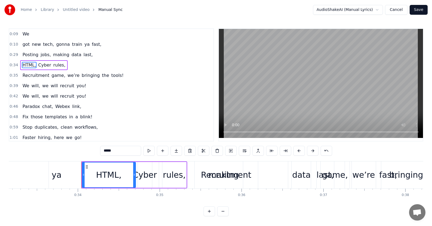
click at [31, 46] on span "new" at bounding box center [36, 44] width 10 height 6
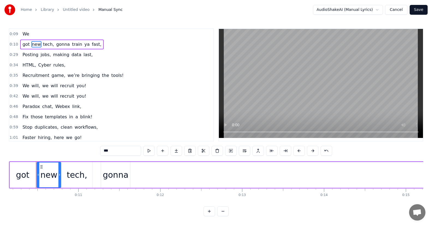
scroll to position [0, 691]
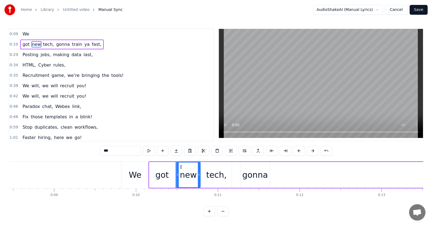
click at [203, 182] on div "tech," at bounding box center [216, 175] width 31 height 26
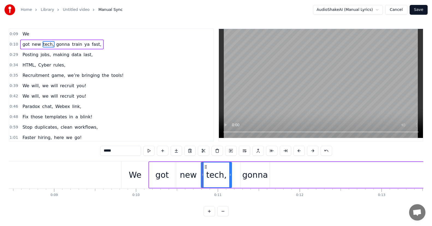
click at [255, 182] on div "gonna" at bounding box center [254, 175] width 29 height 26
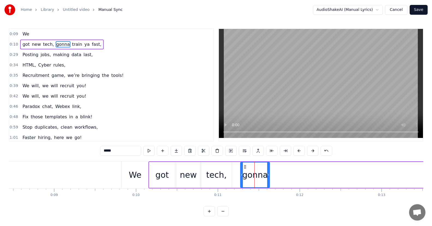
click at [217, 174] on div "tech," at bounding box center [216, 175] width 20 height 12
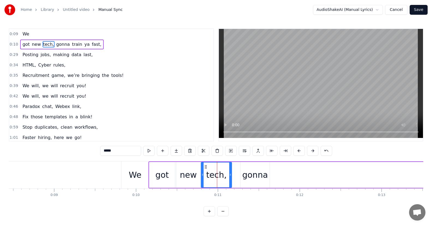
click at [248, 175] on div "gonna" at bounding box center [255, 175] width 26 height 12
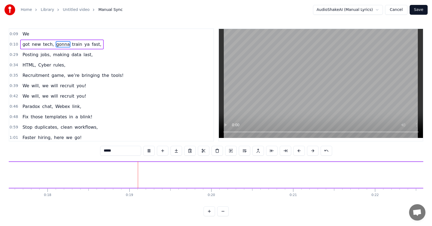
scroll to position [0, 1488]
click at [71, 44] on span "train" at bounding box center [76, 44] width 11 height 7
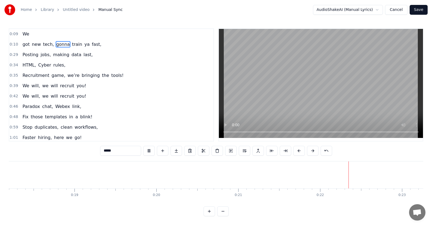
click at [71, 45] on span "train" at bounding box center [76, 44] width 11 height 6
type input "*****"
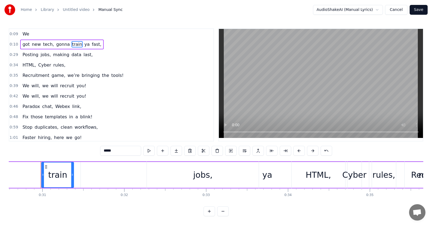
scroll to position [0, 2506]
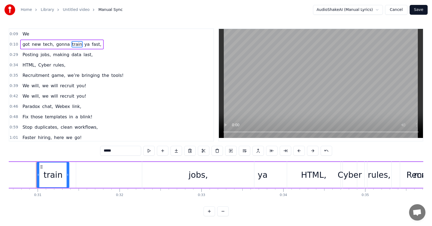
click at [43, 166] on div "Posting jobs, making data last," at bounding box center [208, 174] width 664 height 27
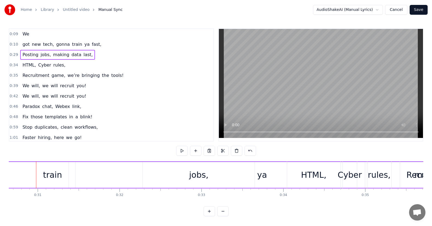
click at [188, 179] on div "jobs," at bounding box center [199, 175] width 112 height 26
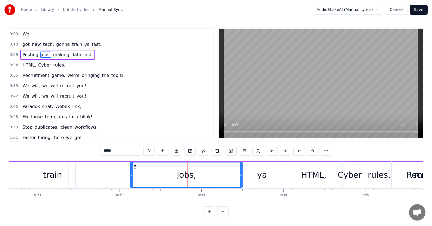
drag, startPoint x: 148, startPoint y: 166, endPoint x: 135, endPoint y: 168, distance: 13.8
click at [135, 168] on icon at bounding box center [135, 167] width 4 height 4
click at [55, 173] on div "Posting jobs, making data last," at bounding box center [208, 174] width 664 height 27
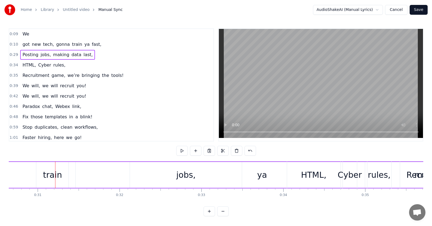
click at [51, 174] on div "Posting jobs, making data last," at bounding box center [208, 174] width 664 height 27
click at [71, 44] on span "train" at bounding box center [76, 44] width 11 height 6
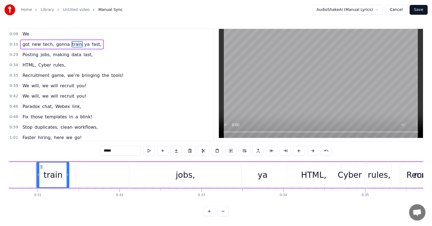
drag, startPoint x: 41, startPoint y: 166, endPoint x: 26, endPoint y: 168, distance: 15.4
click at [26, 168] on div "Posting jobs, making data last," at bounding box center [208, 174] width 664 height 27
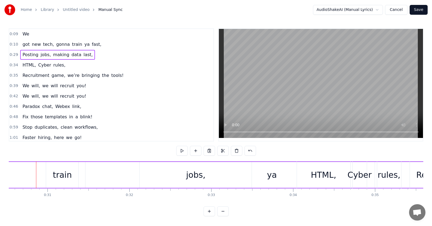
click at [71, 43] on span "train" at bounding box center [76, 44] width 11 height 6
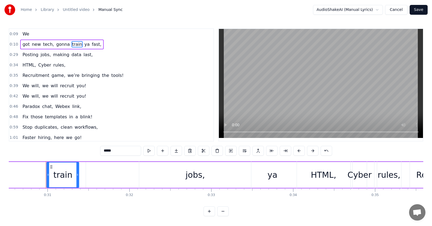
drag, startPoint x: 50, startPoint y: 167, endPoint x: 41, endPoint y: 165, distance: 8.8
click at [41, 165] on div "Posting jobs, making data last," at bounding box center [218, 174] width 664 height 27
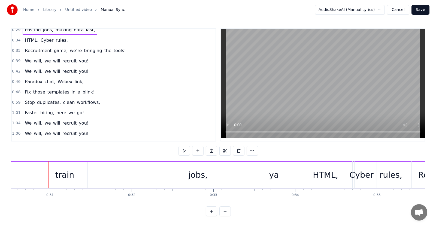
scroll to position [0, 0]
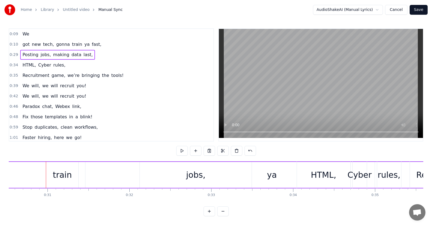
click at [415, 11] on button "Save" at bounding box center [418, 10] width 18 height 10
